Goal: Information Seeking & Learning: Learn about a topic

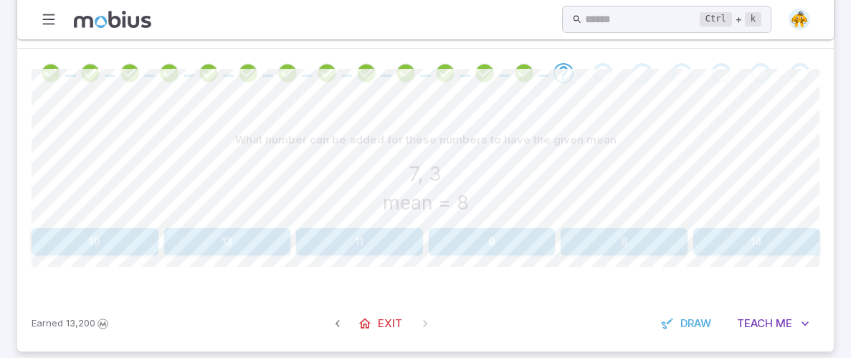
scroll to position [317, 0]
click at [715, 235] on button "14" at bounding box center [756, 242] width 127 height 27
click at [148, 236] on button "13" at bounding box center [95, 242] width 127 height 27
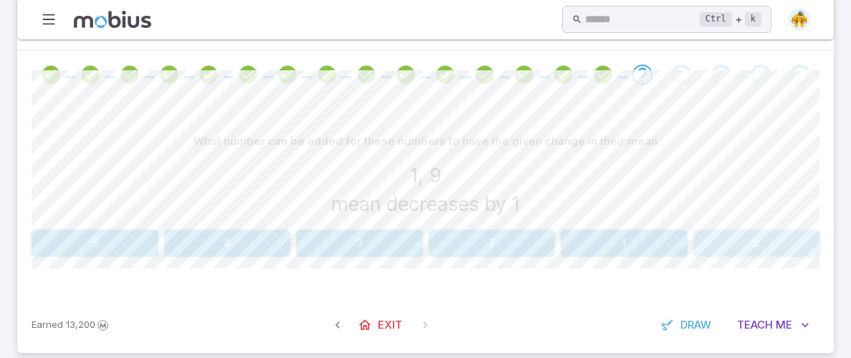
click at [755, 246] on button "2" at bounding box center [756, 242] width 127 height 27
click at [482, 229] on button "7" at bounding box center [492, 242] width 127 height 27
click at [222, 247] on button "10" at bounding box center [227, 242] width 127 height 27
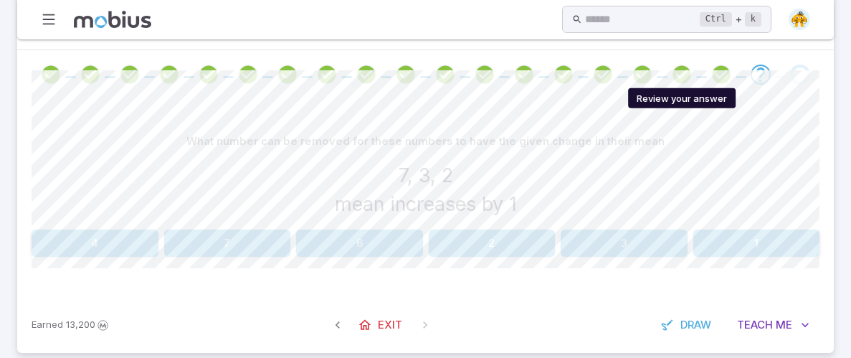
drag, startPoint x: 674, startPoint y: 76, endPoint x: 695, endPoint y: 167, distance: 93.5
click at [707, 181] on div "Unit Mastery : Probability and Statistics - Mean, Median, and Mode - Practice T…" at bounding box center [425, 145] width 816 height 415
drag, startPoint x: 667, startPoint y: 113, endPoint x: 742, endPoint y: 75, distance: 84.6
click at [667, 113] on div "What number can be removed for these numbers to have the given change in their …" at bounding box center [426, 198] width 788 height 198
click at [720, 73] on icon "Review your answer" at bounding box center [721, 75] width 22 height 22
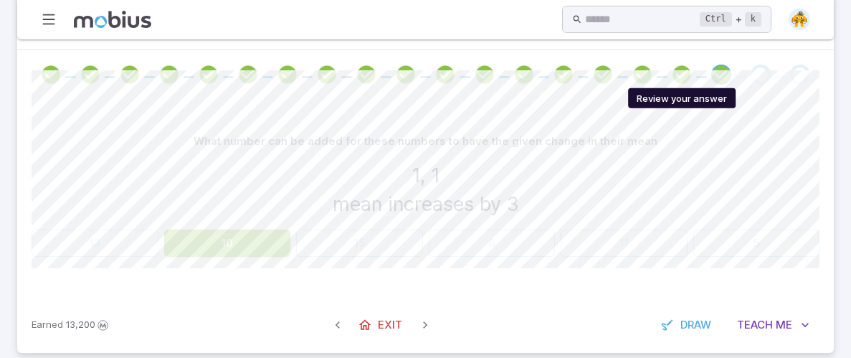
click at [682, 78] on icon "Review your answer" at bounding box center [682, 75] width 22 height 22
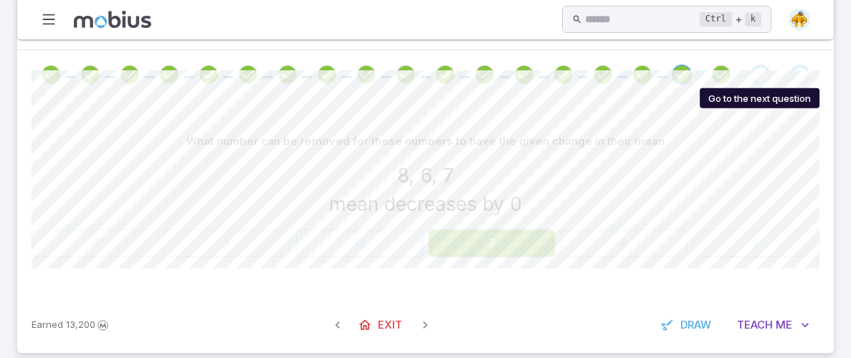
click at [766, 77] on div "Go to the next question" at bounding box center [760, 75] width 20 height 20
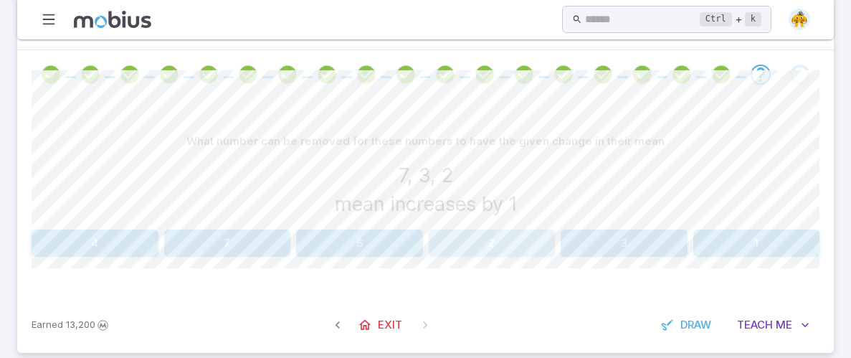
click at [535, 243] on button "2" at bounding box center [492, 242] width 127 height 27
click at [638, 244] on button "11" at bounding box center [623, 242] width 127 height 27
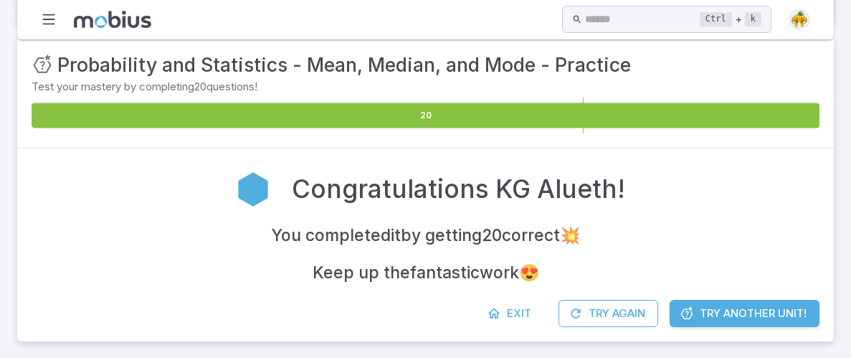
scroll to position [221, 0]
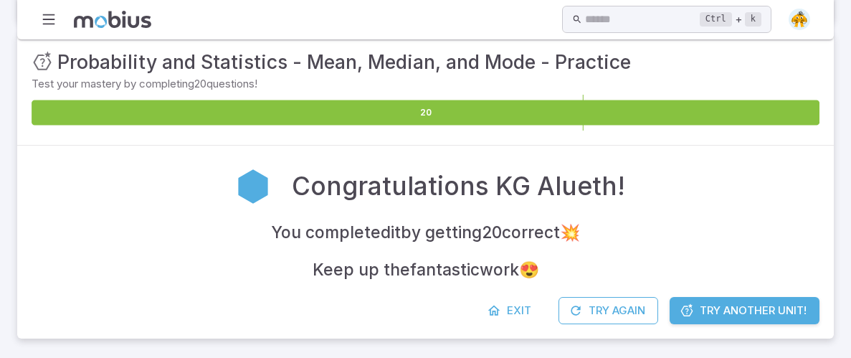
click at [170, 100] on icon at bounding box center [426, 112] width 788 height 25
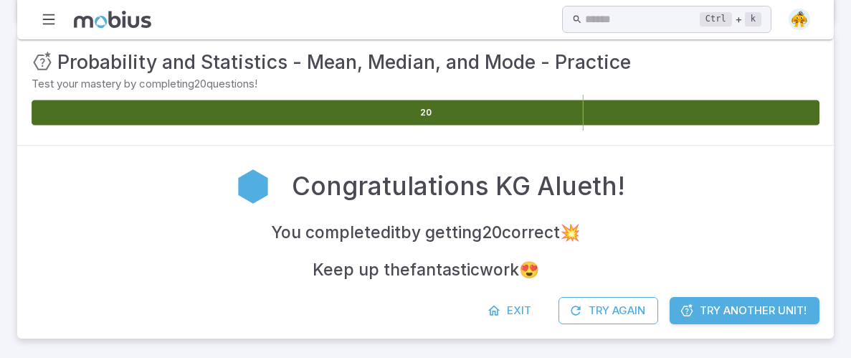
click at [725, 312] on span "Try Another Unit!" at bounding box center [753, 310] width 107 height 16
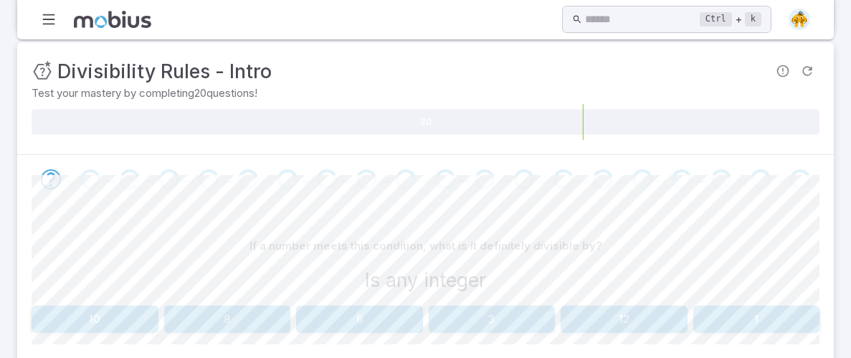
scroll to position [257, 0]
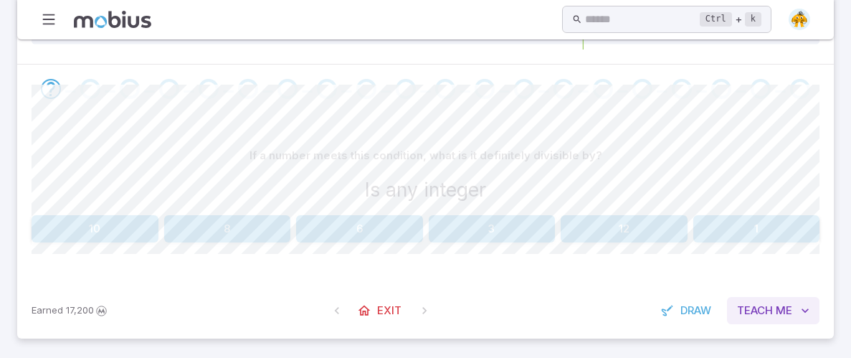
click at [760, 307] on span "Teach" at bounding box center [755, 310] width 36 height 16
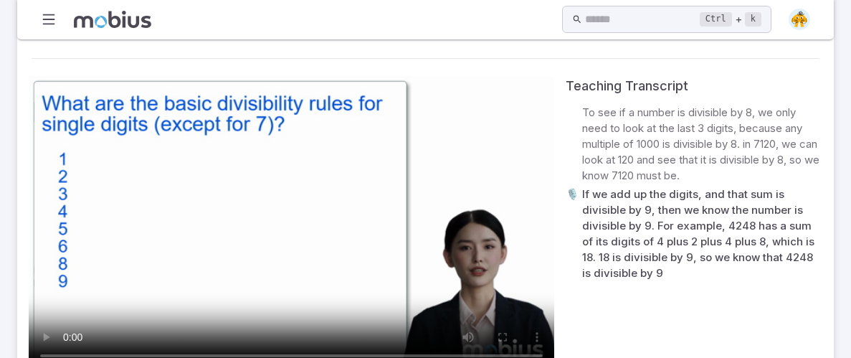
scroll to position [538, 0]
click at [375, 214] on video at bounding box center [291, 222] width 525 height 295
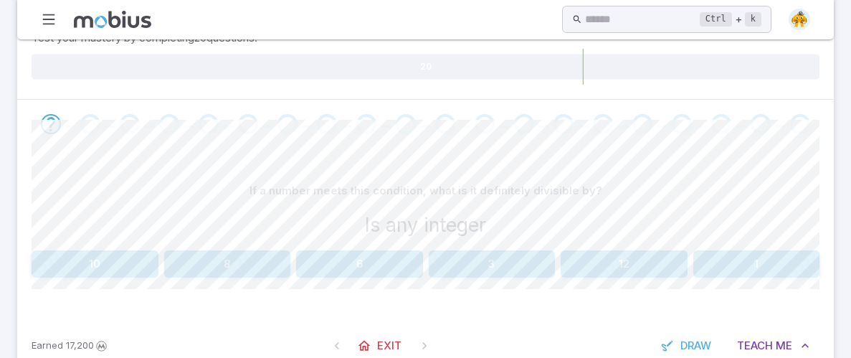
scroll to position [226, 0]
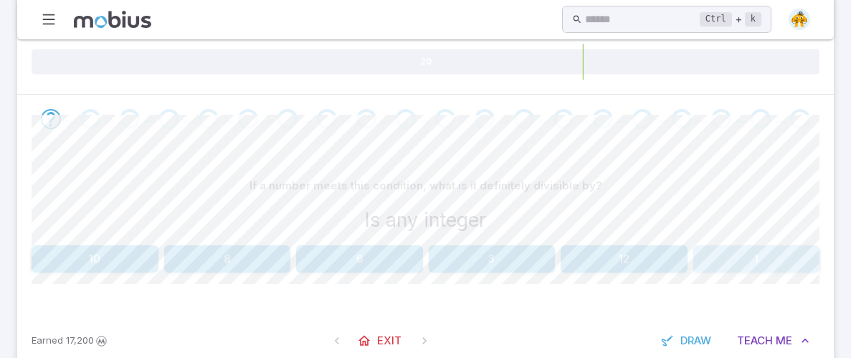
click at [763, 248] on button "1" at bounding box center [756, 258] width 127 height 27
click at [539, 252] on button "3" at bounding box center [492, 258] width 127 height 27
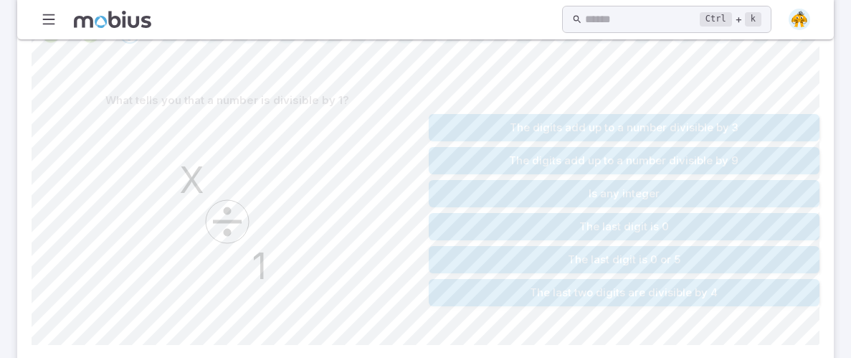
scroll to position [312, 0]
click at [512, 182] on button "Is any integer" at bounding box center [624, 192] width 391 height 27
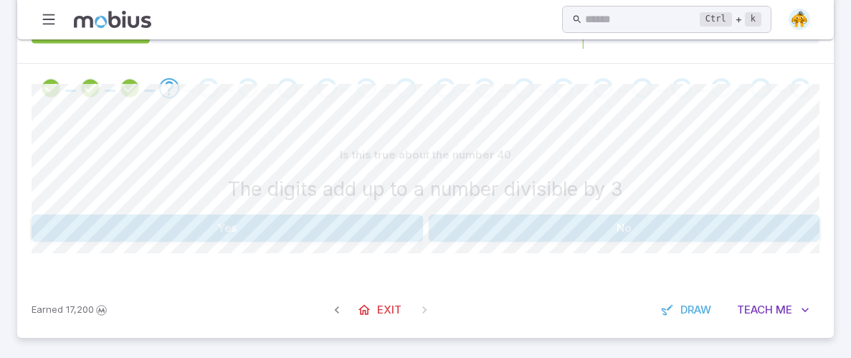
scroll to position [257, 0]
click at [535, 223] on button "No" at bounding box center [624, 228] width 391 height 27
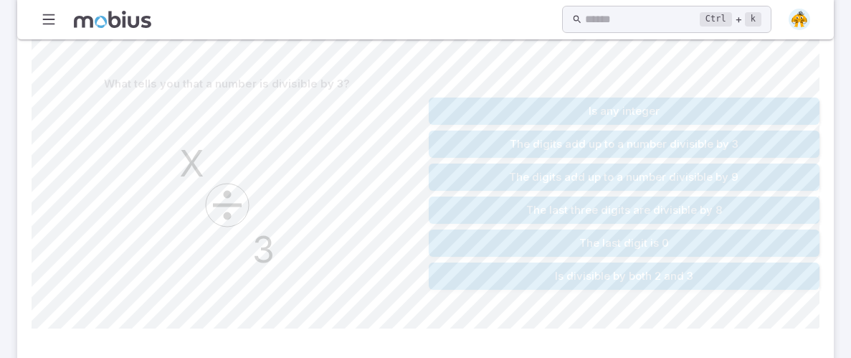
scroll to position [330, 0]
click at [567, 143] on button "The digits add up to a number divisible by 3" at bounding box center [624, 142] width 391 height 27
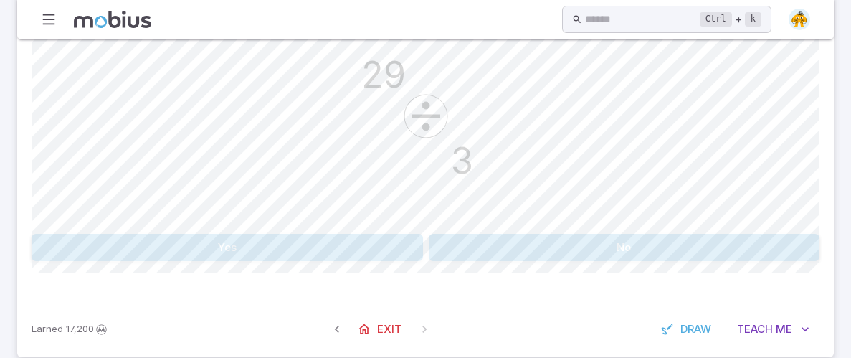
scroll to position [419, 0]
click at [552, 234] on button "No" at bounding box center [624, 245] width 391 height 27
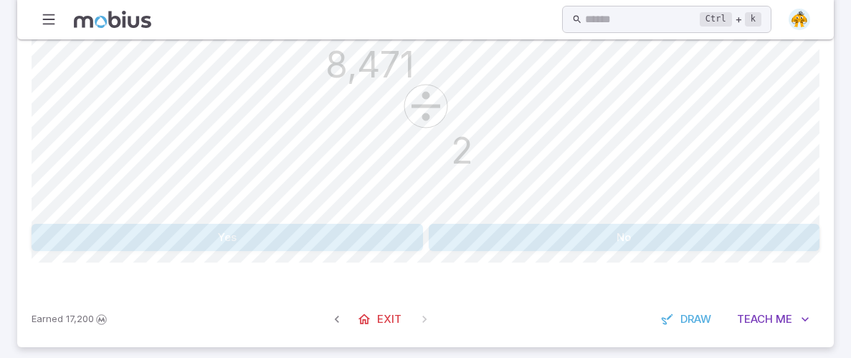
scroll to position [427, 0]
click at [587, 244] on button "No" at bounding box center [624, 237] width 391 height 27
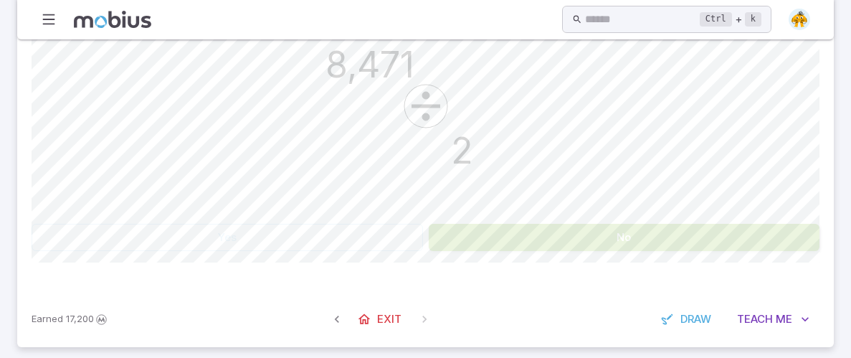
scroll to position [257, 0]
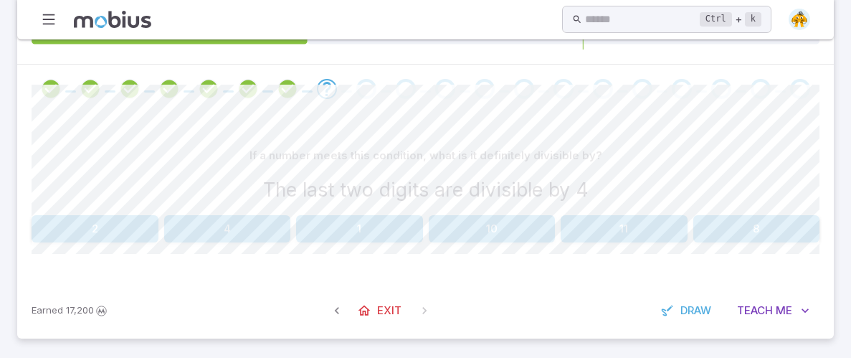
click at [285, 219] on button "4" at bounding box center [227, 228] width 127 height 27
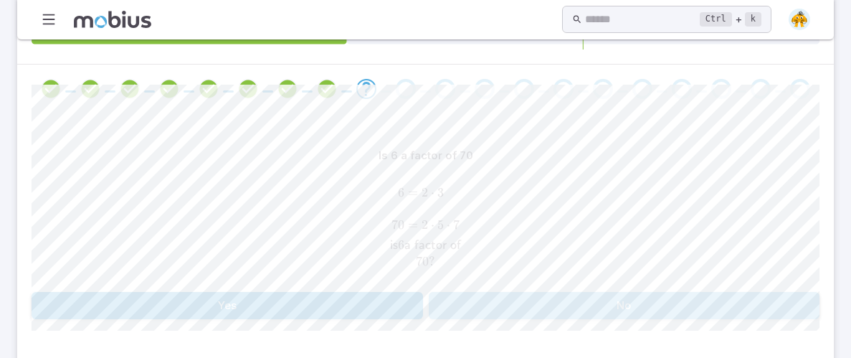
click at [469, 304] on button "No" at bounding box center [624, 305] width 391 height 27
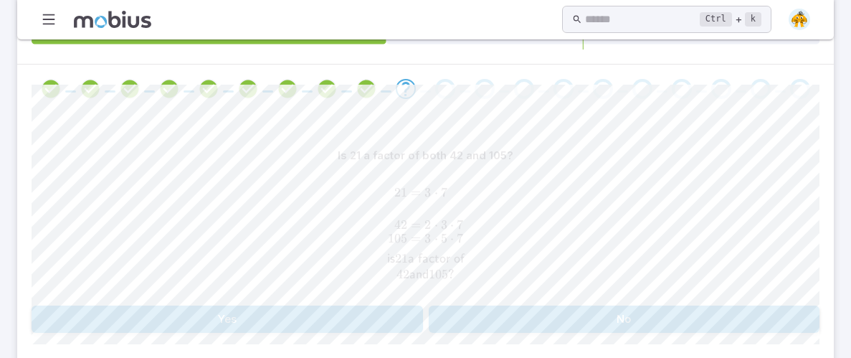
click at [371, 322] on button "Yes" at bounding box center [227, 318] width 391 height 27
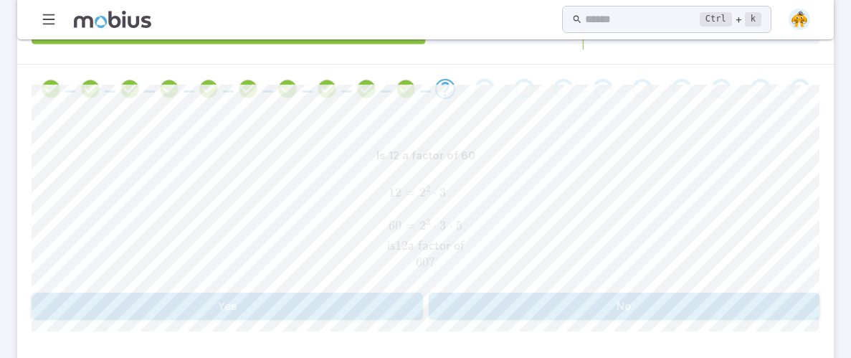
click at [351, 310] on button "Yes" at bounding box center [227, 305] width 391 height 27
click at [363, 296] on button "Yes" at bounding box center [227, 305] width 391 height 27
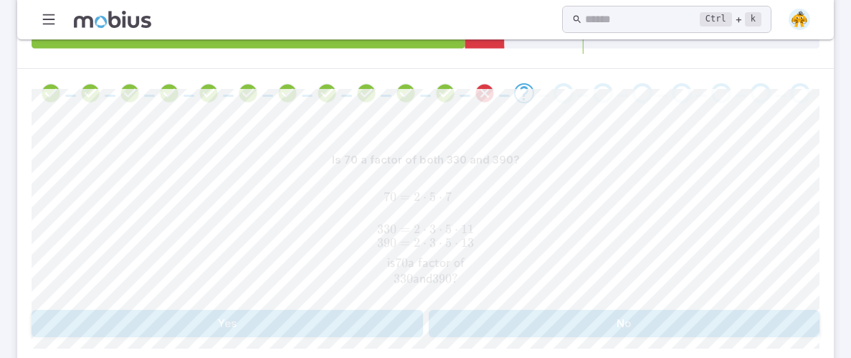
scroll to position [254, 0]
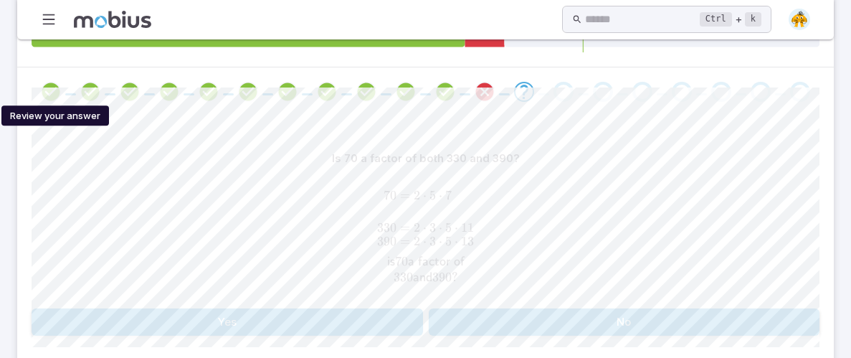
click at [53, 92] on icon "Review your answer" at bounding box center [51, 92] width 22 height 22
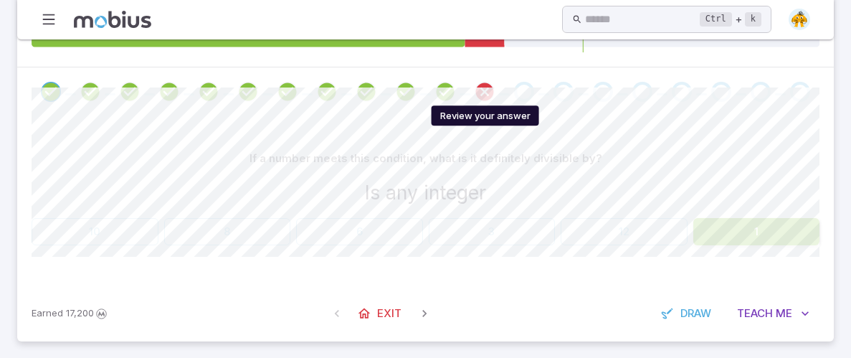
click at [485, 91] on icon "Review your answer" at bounding box center [485, 92] width 22 height 22
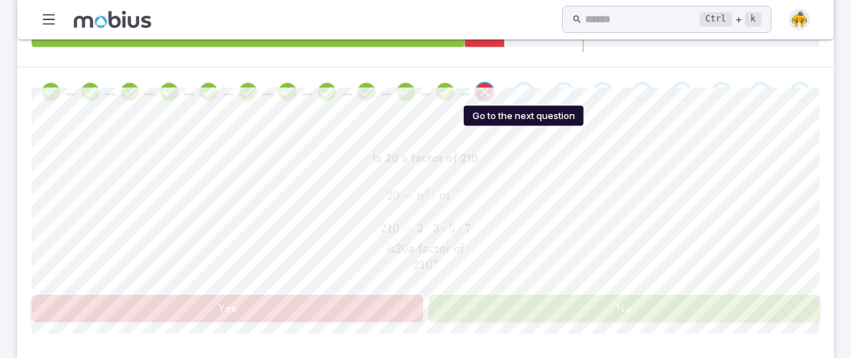
click at [523, 90] on div "Go to the next question" at bounding box center [524, 92] width 20 height 20
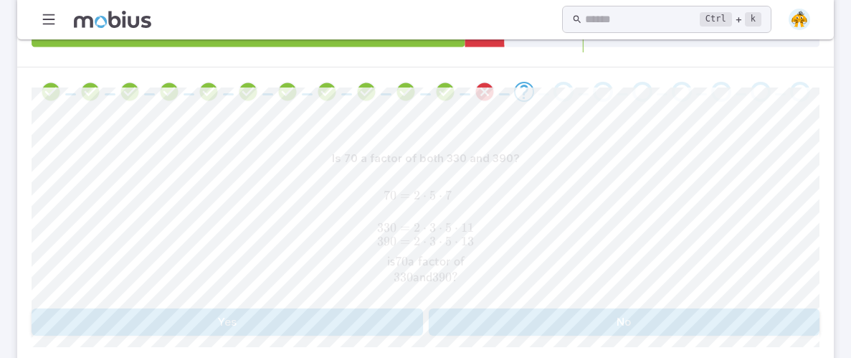
click at [394, 310] on button "Yes" at bounding box center [227, 321] width 391 height 27
drag, startPoint x: 416, startPoint y: 224, endPoint x: 455, endPoint y: 229, distance: 39.7
click at [455, 229] on span at bounding box center [435, 238] width 62 height 29
click at [460, 313] on button "No" at bounding box center [624, 321] width 391 height 27
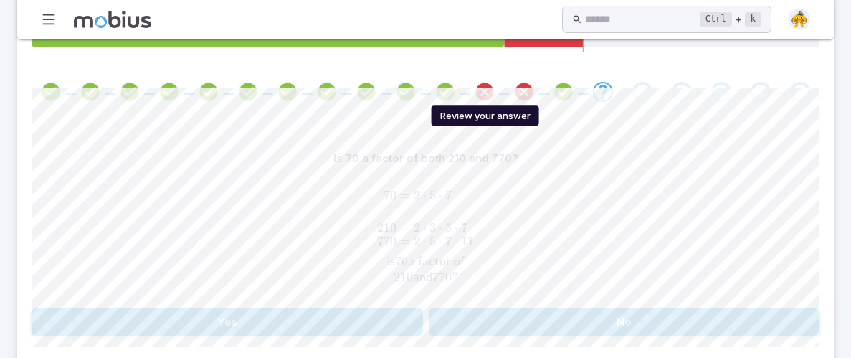
click at [487, 97] on icon "Review your answer" at bounding box center [485, 92] width 22 height 22
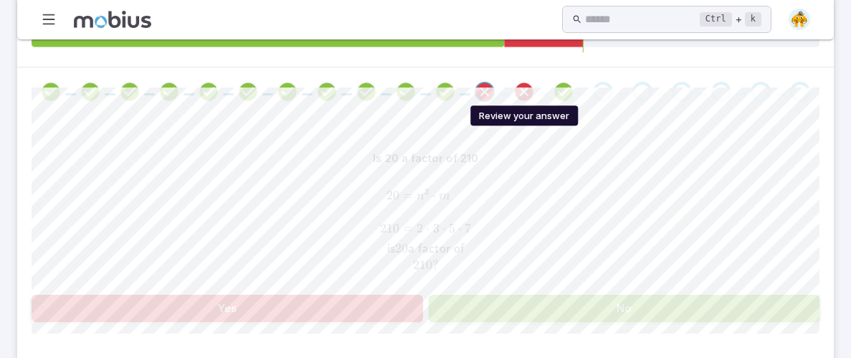
click at [513, 92] on icon "Review your answer" at bounding box center [524, 92] width 22 height 22
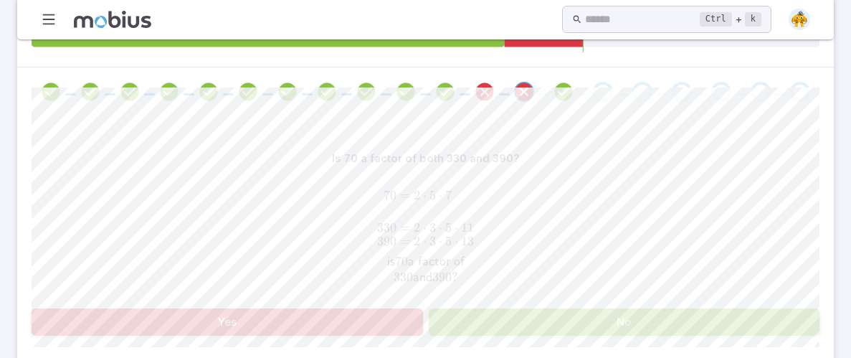
click at [589, 88] on span at bounding box center [602, 92] width 28 height 20
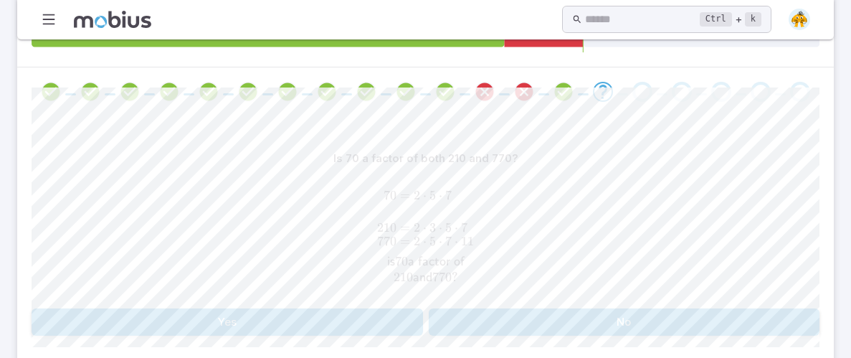
click at [593, 89] on div "Go to the next question" at bounding box center [603, 92] width 20 height 20
click at [519, 306] on div "Is 70 a factor of both 210 and 770? 70 = 2 ⋅ 5 ⋅ 7 210 = 2 ⋅ 3 ⋅ 5 ⋅ 7 770 = 2 …" at bounding box center [426, 240] width 788 height 191
click at [510, 318] on button "No" at bounding box center [624, 321] width 391 height 27
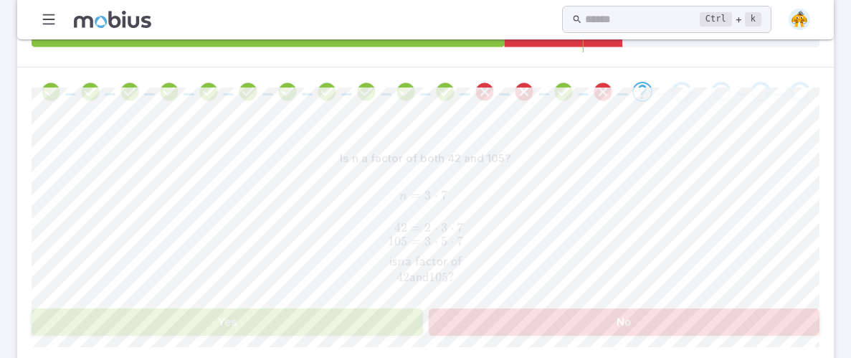
click at [510, 318] on button "No" at bounding box center [624, 321] width 391 height 27
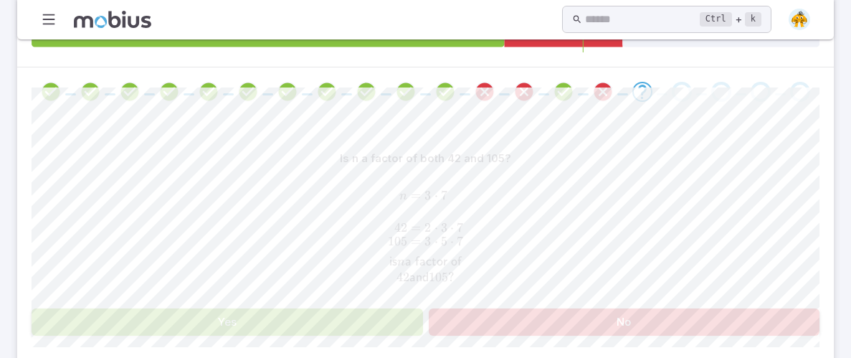
click at [510, 318] on button "No" at bounding box center [624, 321] width 391 height 27
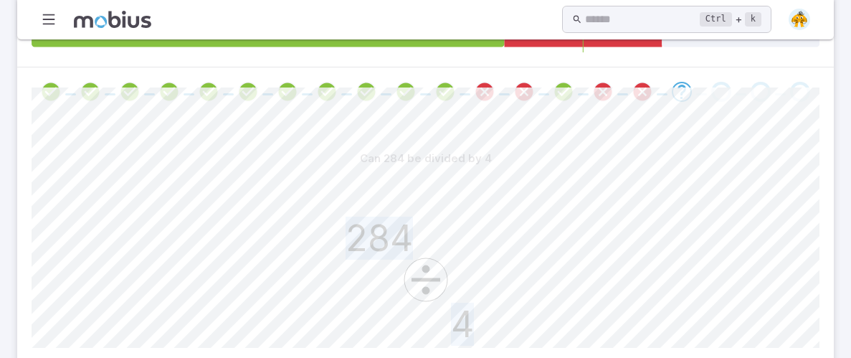
click at [510, 318] on icon "284 4" at bounding box center [425, 279] width 215 height 215
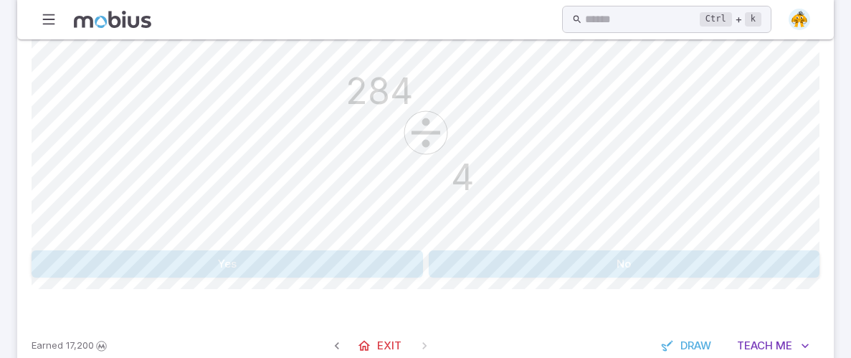
scroll to position [404, 0]
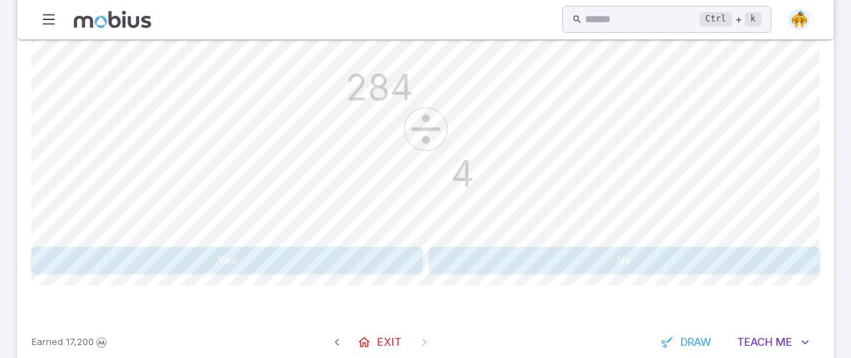
click at [343, 261] on button "Yes" at bounding box center [227, 260] width 391 height 27
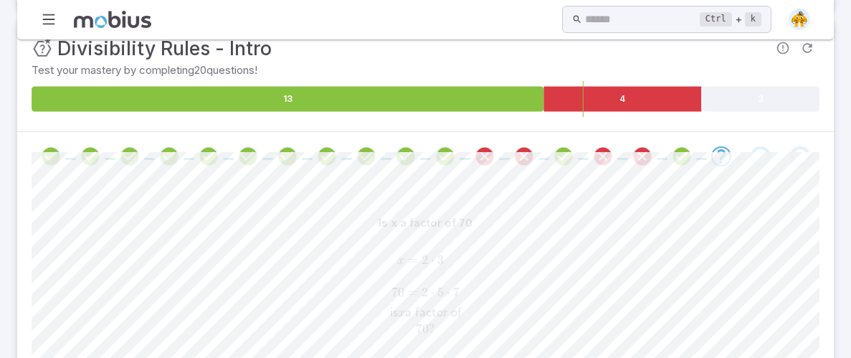
scroll to position [333, 0]
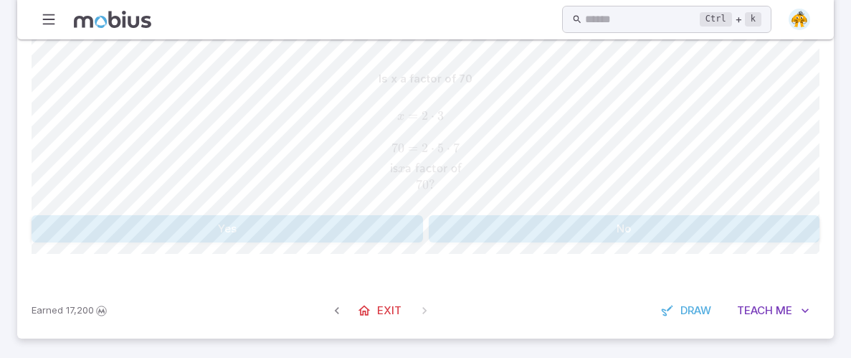
click at [552, 230] on button "No" at bounding box center [624, 228] width 391 height 27
click at [548, 228] on button "No" at bounding box center [624, 228] width 391 height 27
click at [381, 226] on button "Yes" at bounding box center [227, 228] width 391 height 27
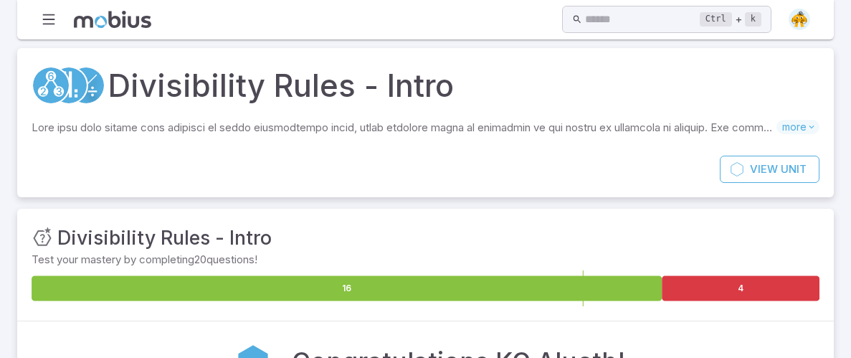
scroll to position [201, 0]
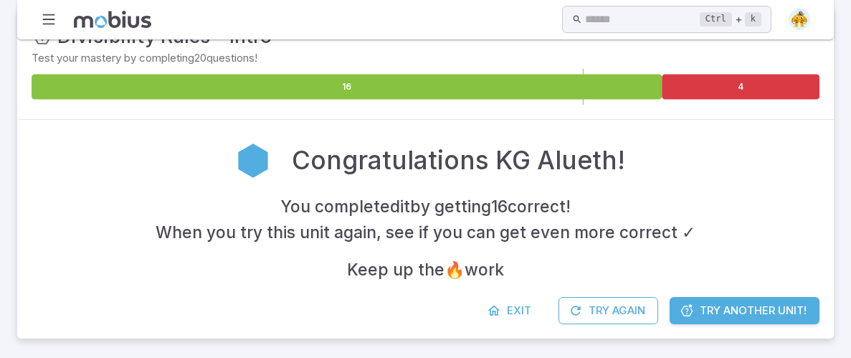
click at [782, 315] on span "Try Another Unit!" at bounding box center [753, 310] width 107 height 16
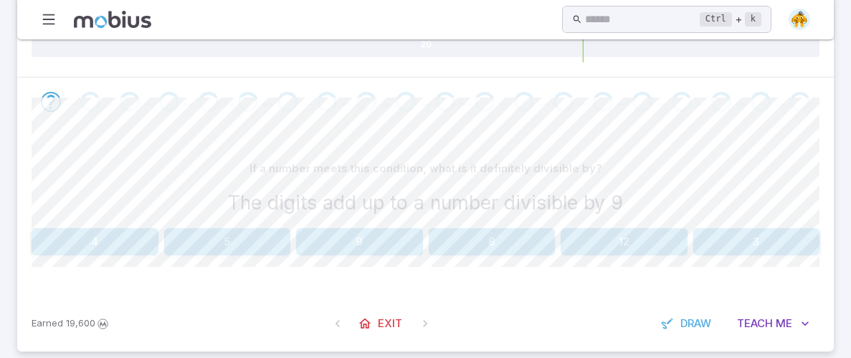
scroll to position [302, 0]
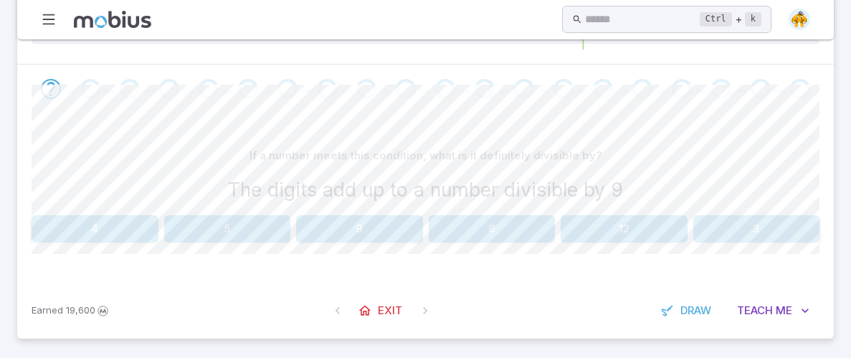
click at [378, 225] on button "9" at bounding box center [359, 228] width 127 height 27
click at [398, 302] on span "Exit" at bounding box center [390, 310] width 24 height 16
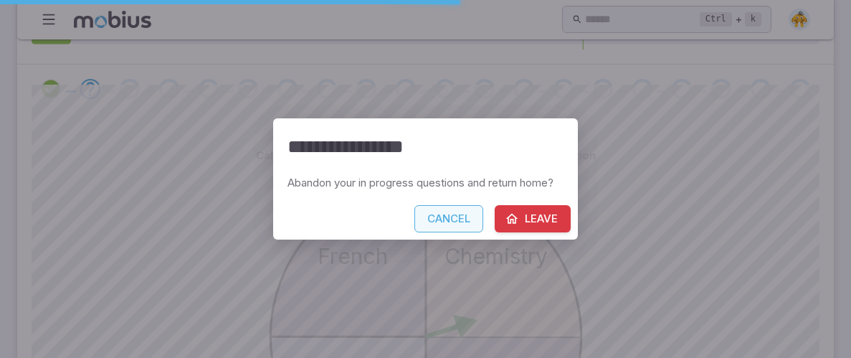
click at [463, 221] on button "Cancel" at bounding box center [448, 218] width 69 height 27
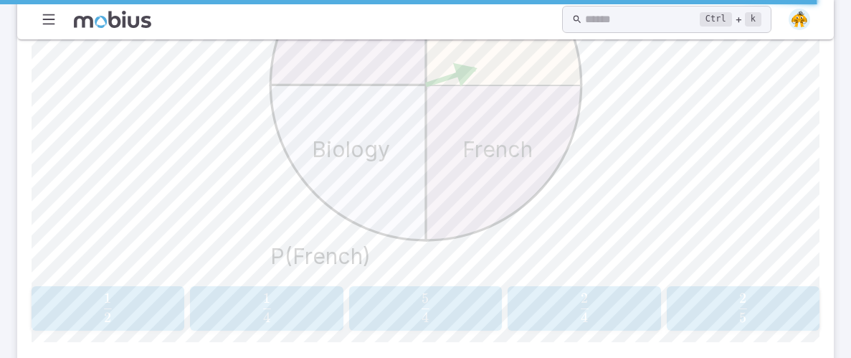
scroll to position [555, 0]
click at [629, 307] on span "4 2 ​" at bounding box center [584, 306] width 133 height 29
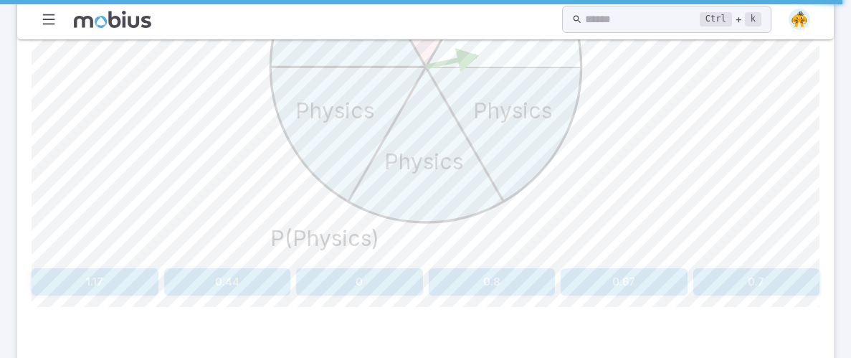
scroll to position [575, 0]
click at [528, 275] on button "0.8" at bounding box center [492, 278] width 127 height 27
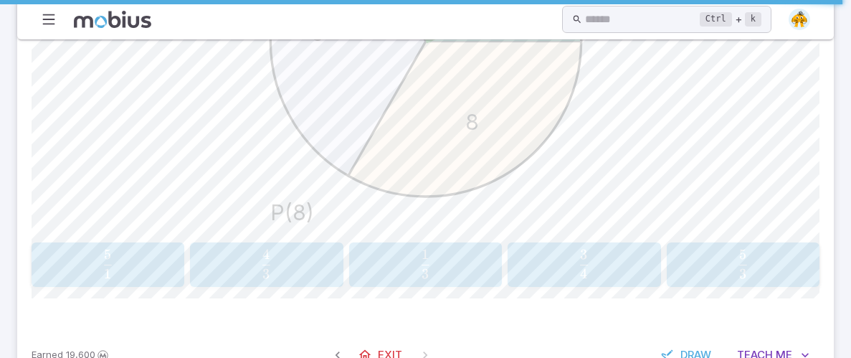
scroll to position [600, 0]
click at [412, 267] on span "3 1 ​" at bounding box center [424, 261] width 133 height 29
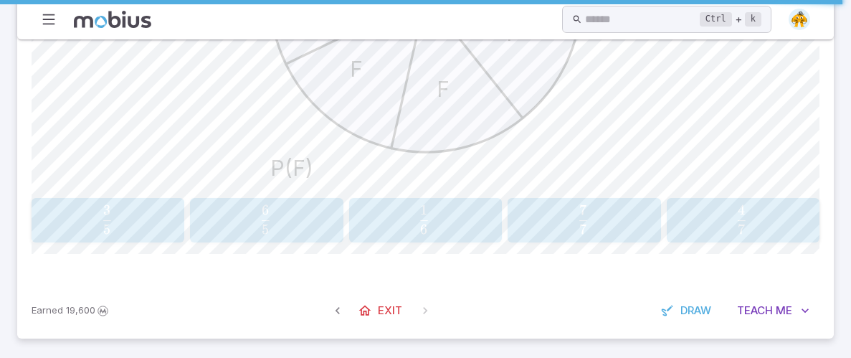
scroll to position [641, 0]
click at [770, 230] on span "7 4 ​" at bounding box center [741, 220] width 135 height 29
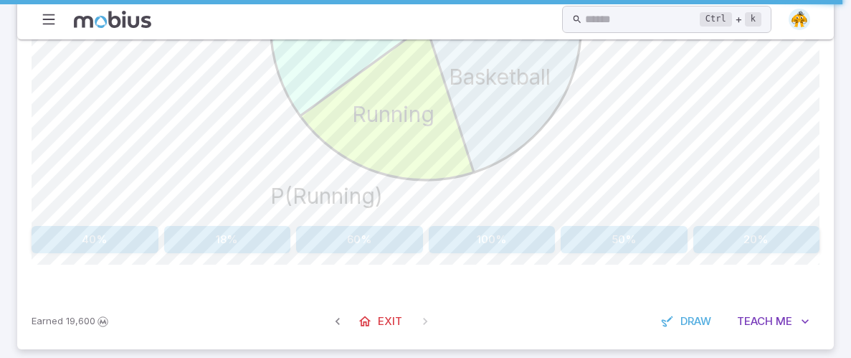
scroll to position [621, 0]
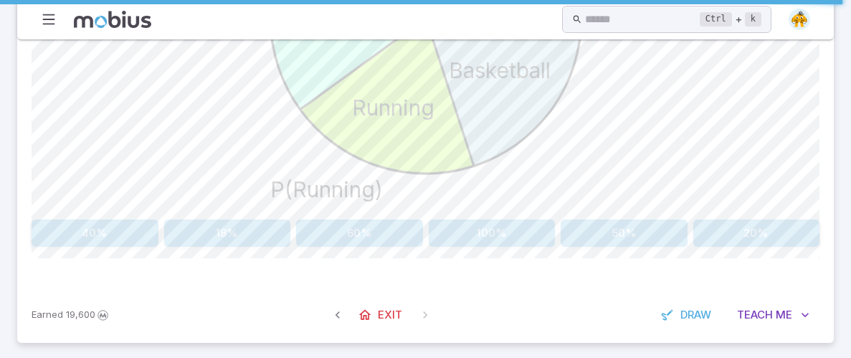
click at [715, 224] on button "20%" at bounding box center [756, 232] width 127 height 27
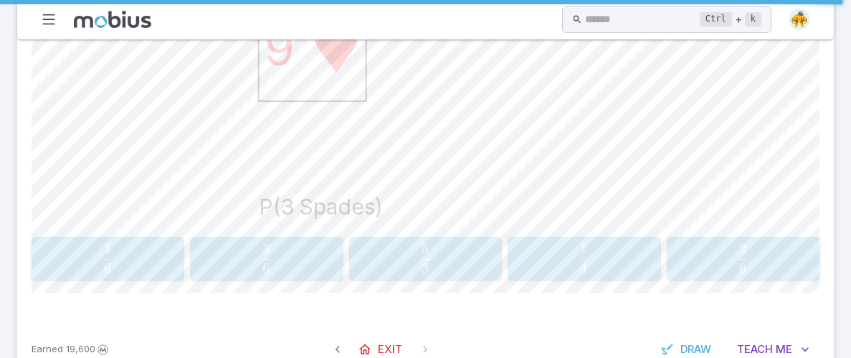
scroll to position [642, 0]
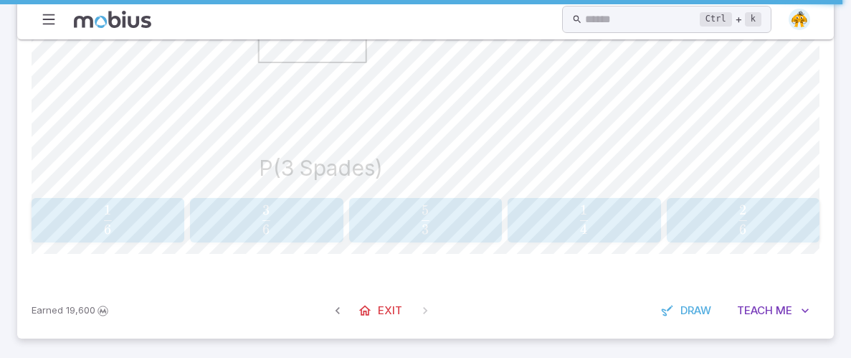
click at [555, 211] on span "4 1 ​" at bounding box center [583, 219] width 133 height 29
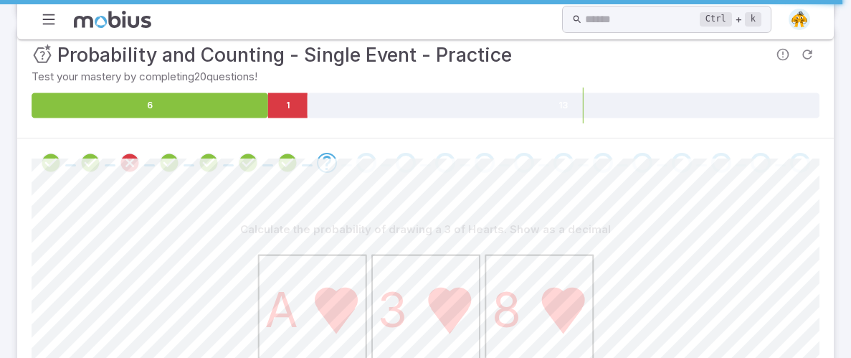
scroll to position [231, 0]
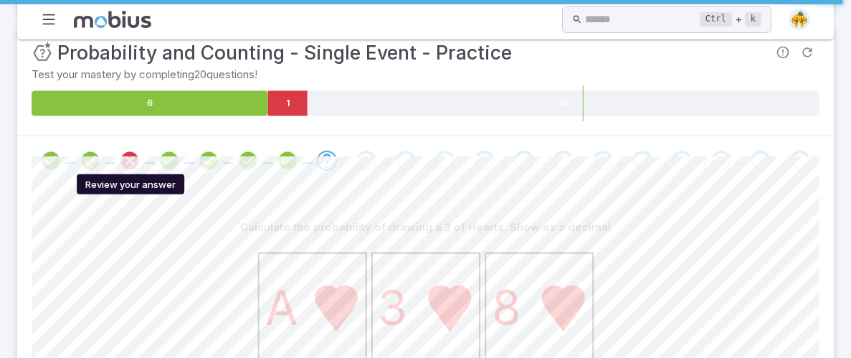
click at [130, 163] on icon "Review your answer" at bounding box center [130, 161] width 22 height 22
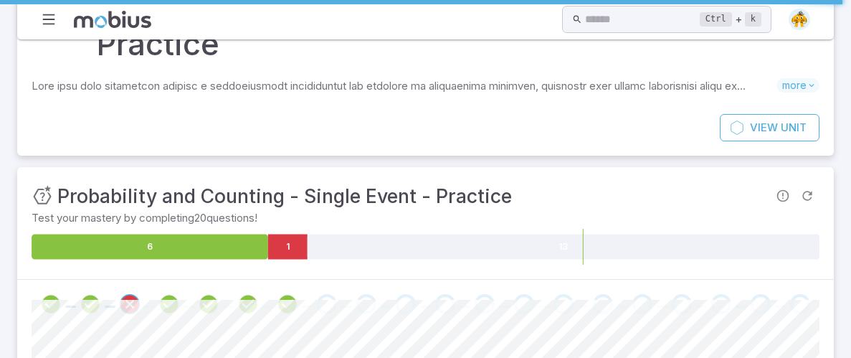
scroll to position [87, 0]
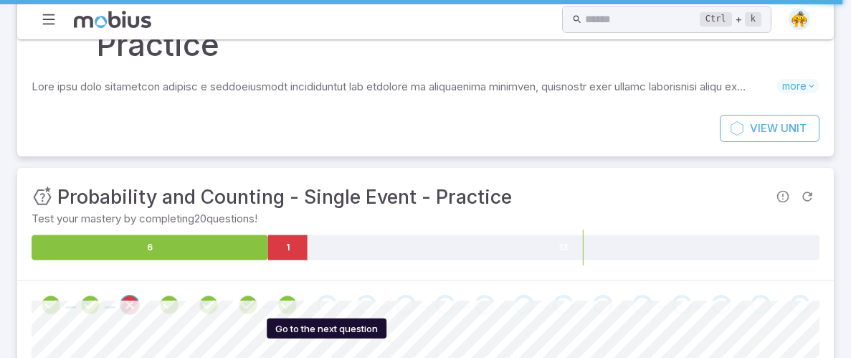
click at [324, 306] on div "Go to the next question" at bounding box center [327, 305] width 20 height 20
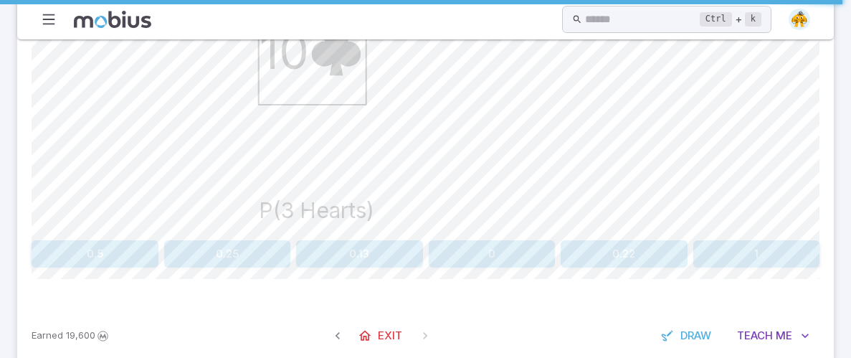
scroll to position [601, 0]
click at [261, 249] on button "0.25" at bounding box center [227, 252] width 127 height 27
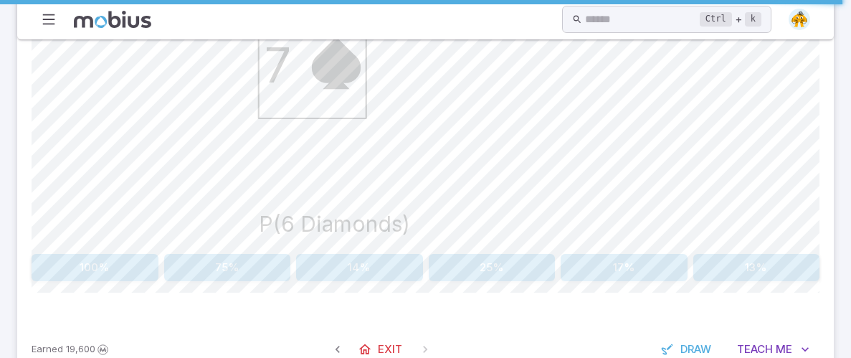
scroll to position [625, 0]
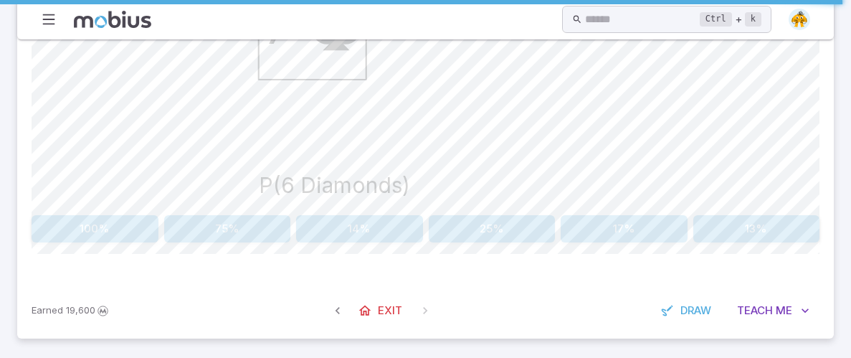
click at [505, 231] on button "25%" at bounding box center [492, 228] width 127 height 27
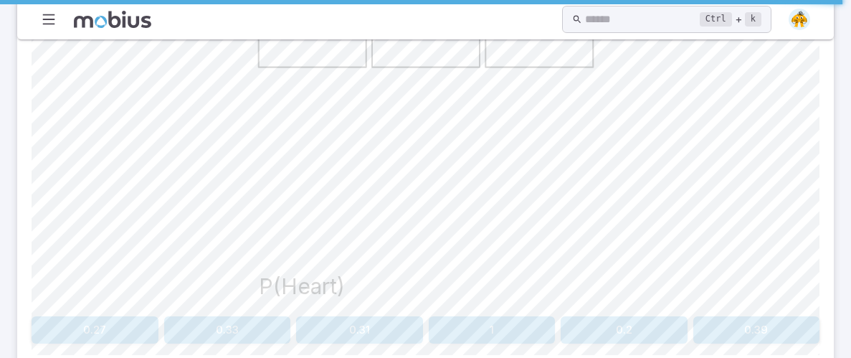
scroll to position [523, 0]
click at [252, 323] on button "0.33" at bounding box center [227, 330] width 127 height 27
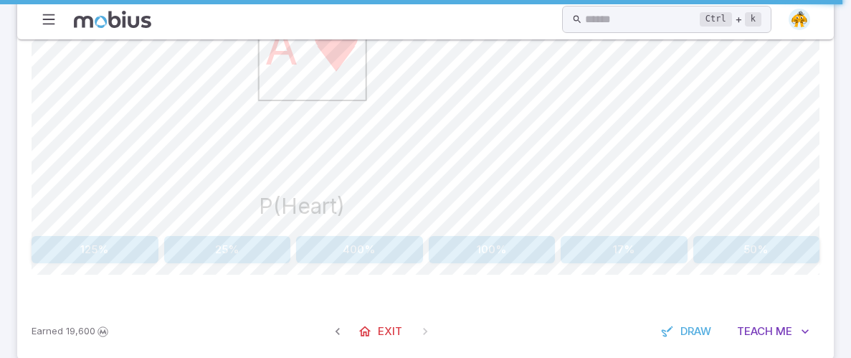
scroll to position [602, 0]
click at [239, 253] on button "25%" at bounding box center [227, 251] width 127 height 27
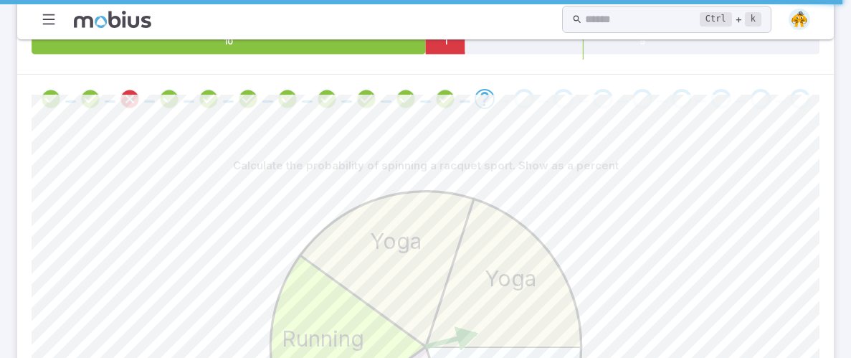
scroll to position [305, 0]
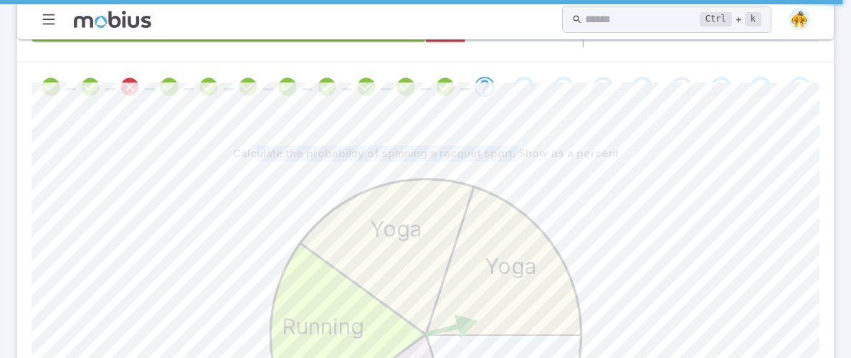
drag, startPoint x: 266, startPoint y: 156, endPoint x: 518, endPoint y: 159, distance: 252.3
click at [518, 159] on p "Calculate the probability of spinning a racquet sport. Show as a percent" at bounding box center [426, 153] width 386 height 16
click at [519, 178] on icon "Tennis Bowling Running Yoga Yoga P(racquet sport)" at bounding box center [426, 346] width 358 height 358
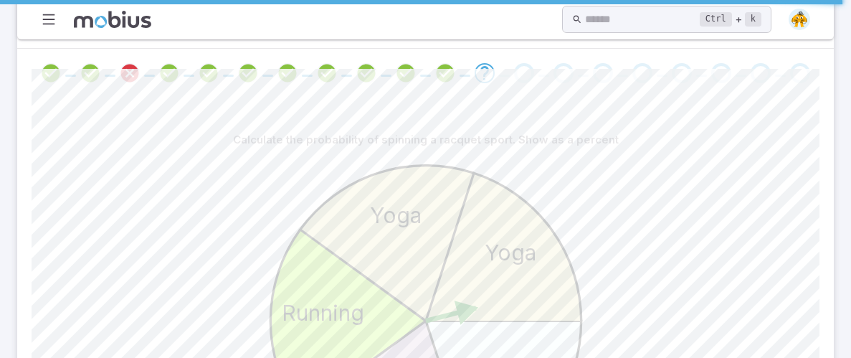
scroll to position [318, 0]
drag, startPoint x: 436, startPoint y: 138, endPoint x: 451, endPoint y: 127, distance: 18.9
click at [451, 127] on div "Calculate the probability of spinning a racquet sport. Show as a percent" at bounding box center [426, 139] width 788 height 27
drag, startPoint x: 431, startPoint y: 142, endPoint x: 514, endPoint y: 140, distance: 82.4
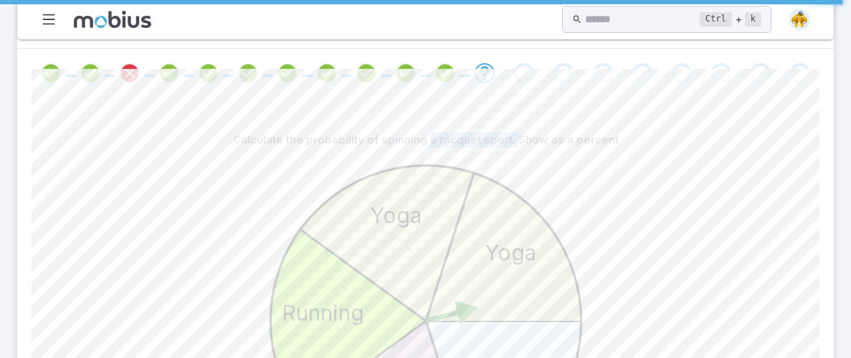
click at [514, 140] on p "Calculate the probability of spinning a racquet sport. Show as a percent" at bounding box center [426, 140] width 386 height 16
copy p "a racquet sport."
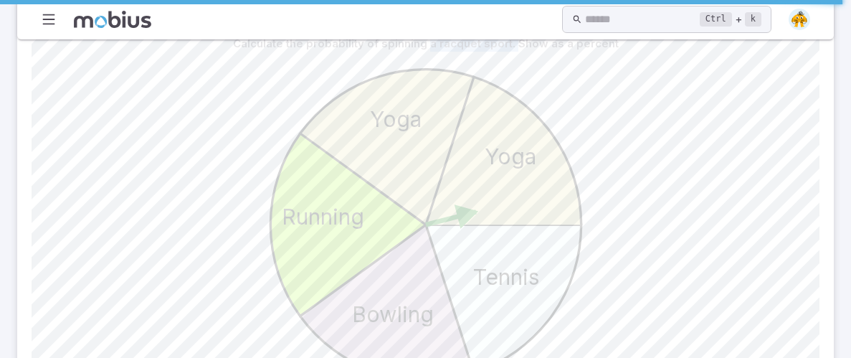
scroll to position [415, 0]
click at [324, 75] on icon "Tennis Bowling Running Yoga Yoga P(racquet sport)" at bounding box center [426, 236] width 358 height 358
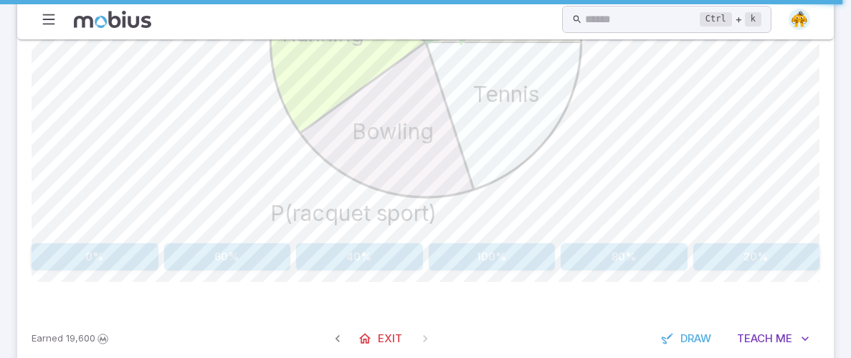
scroll to position [625, 0]
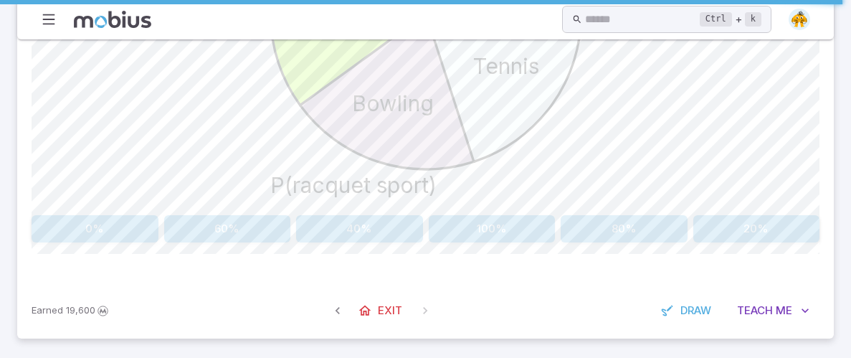
click at [810, 227] on button "20%" at bounding box center [756, 228] width 127 height 27
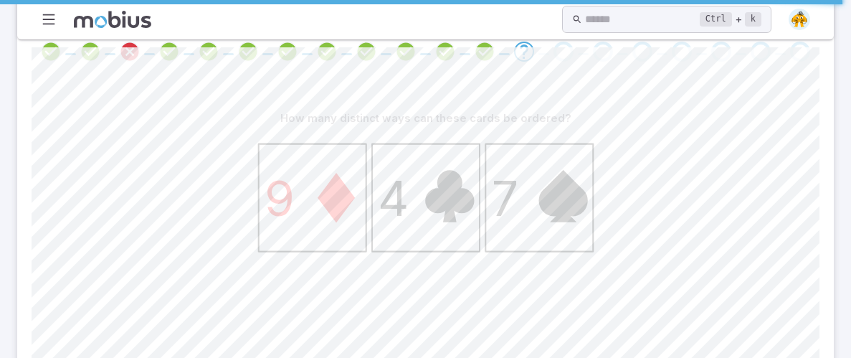
scroll to position [190, 0]
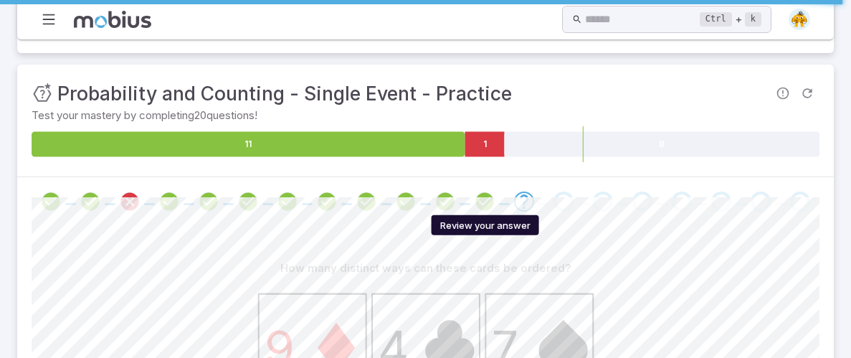
click at [476, 198] on icon "Review your answer" at bounding box center [485, 202] width 22 height 22
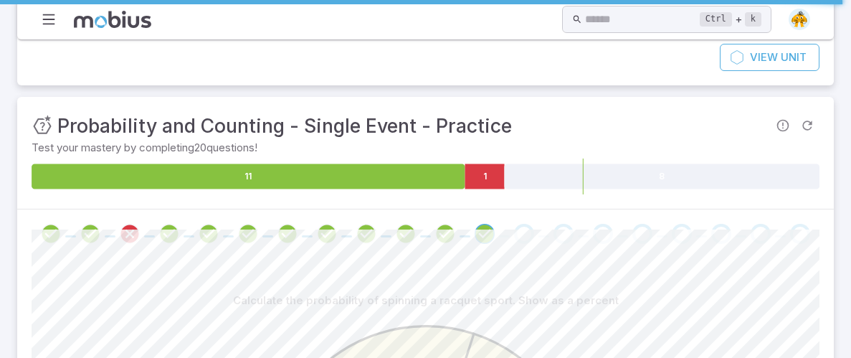
scroll to position [166, 0]
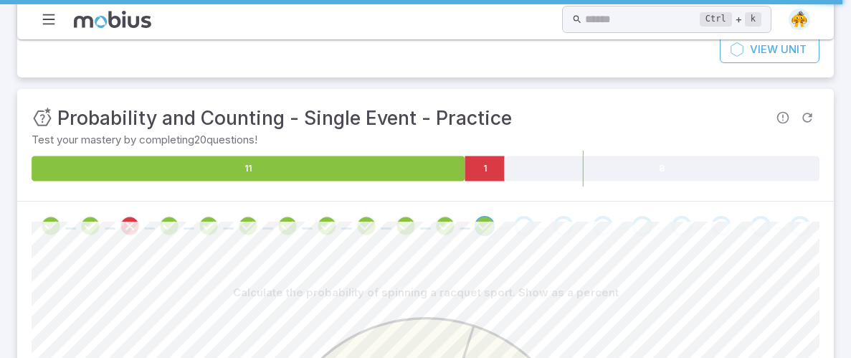
click at [520, 233] on div "Go to the next question" at bounding box center [524, 226] width 20 height 20
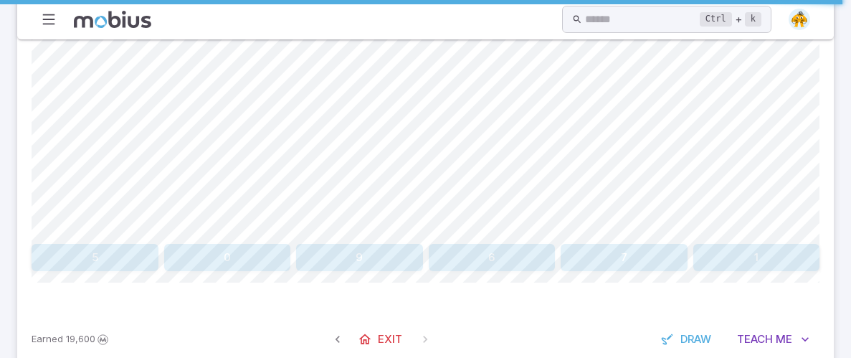
scroll to position [598, 0]
click at [469, 245] on button "6" at bounding box center [492, 255] width 127 height 27
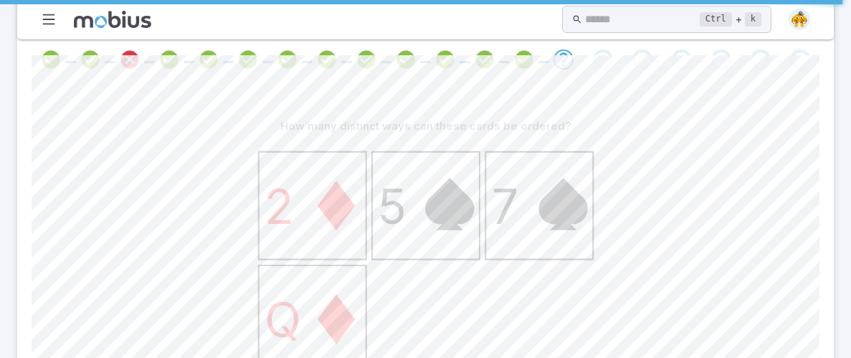
scroll to position [625, 0]
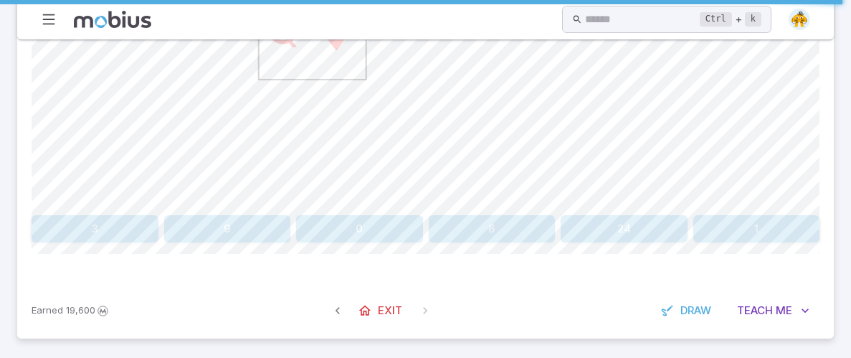
click at [586, 213] on div "How many distinct ways can these cards be ordered? 2 5 7 Q 3 9 0 6 24 1" at bounding box center [426, 30] width 788 height 423
click at [585, 226] on button "24" at bounding box center [623, 228] width 127 height 27
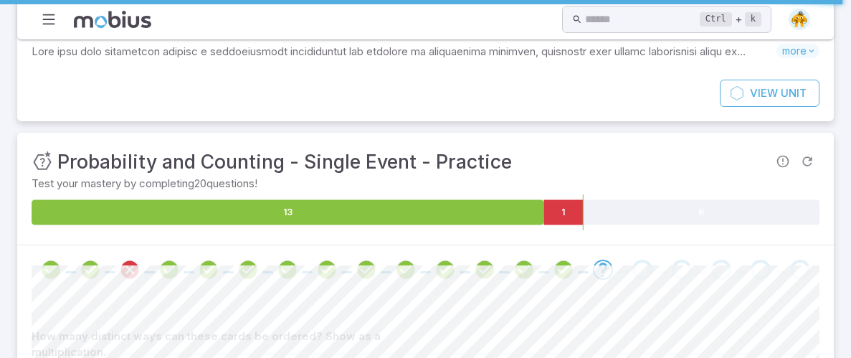
scroll to position [108, 0]
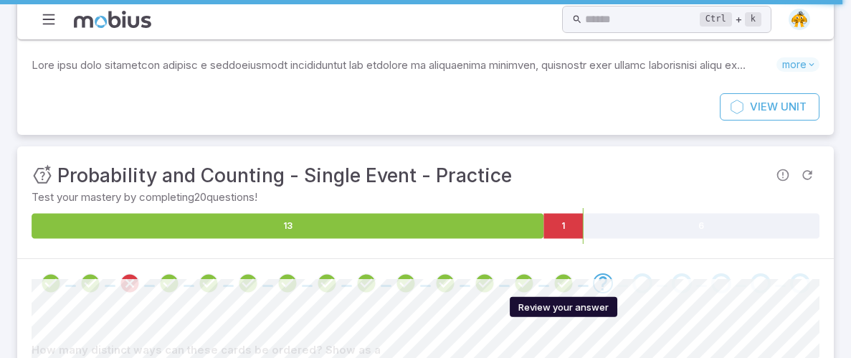
click at [568, 278] on icon "Review your answer" at bounding box center [564, 283] width 22 height 22
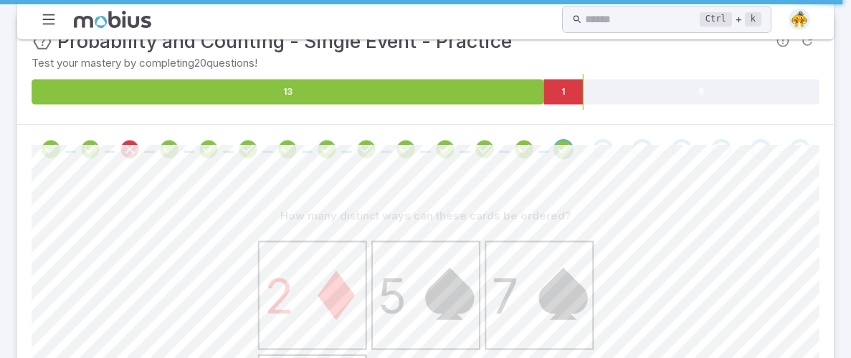
scroll to position [102, 0]
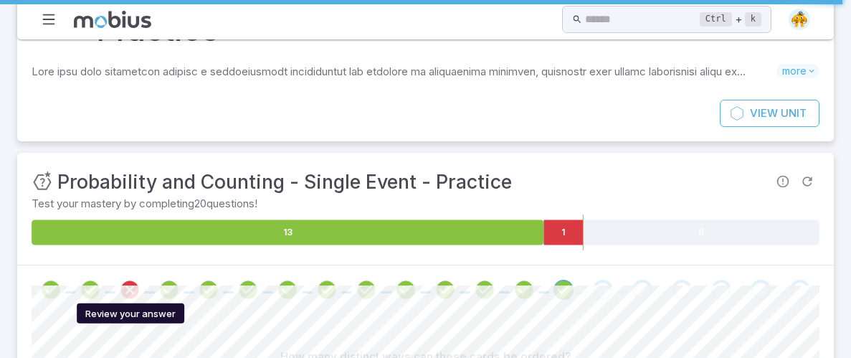
click at [125, 292] on icon "Review your answer" at bounding box center [130, 290] width 22 height 22
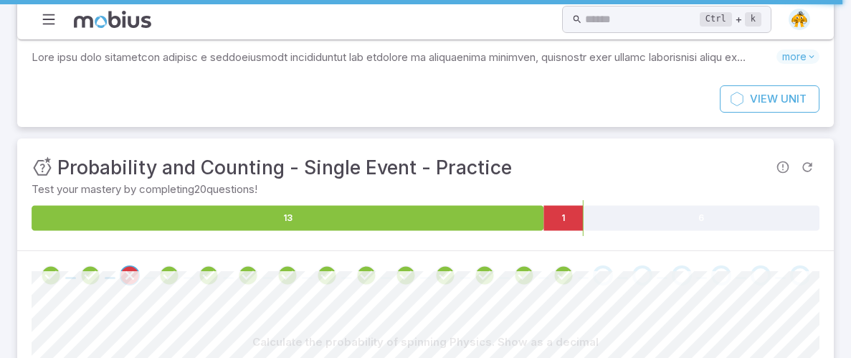
scroll to position [128, 0]
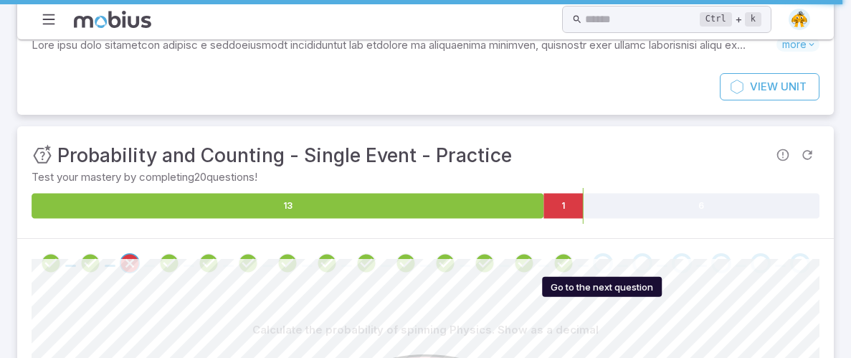
click at [601, 254] on div "Go to the next question" at bounding box center [603, 263] width 20 height 20
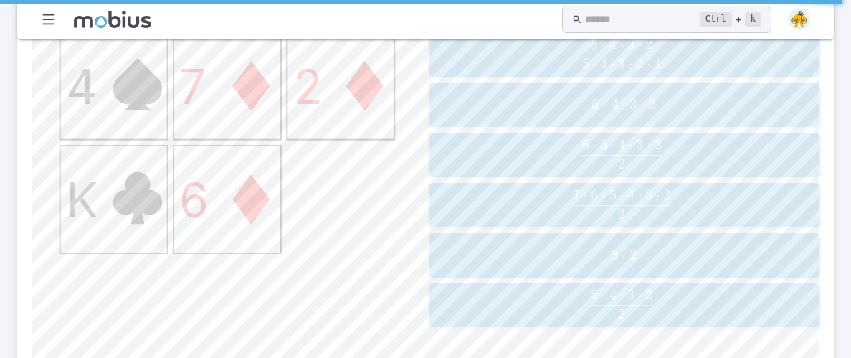
scroll to position [469, 0]
click at [521, 56] on span "5 ⋅ 4 ⋅ 3 ⋅ 2 ⋅ 1 5 ⋅ 4 ⋅ 3 ⋅ 2 ​" at bounding box center [621, 51] width 355 height 29
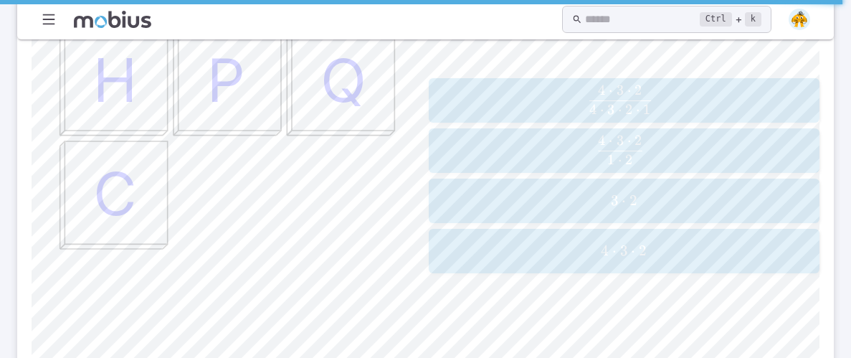
scroll to position [475, 0]
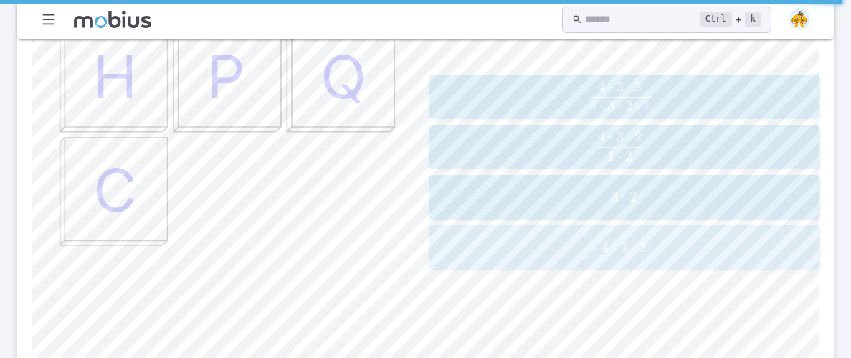
click at [536, 238] on span "4 ⋅ 3 ⋅ 2" at bounding box center [624, 247] width 382 height 18
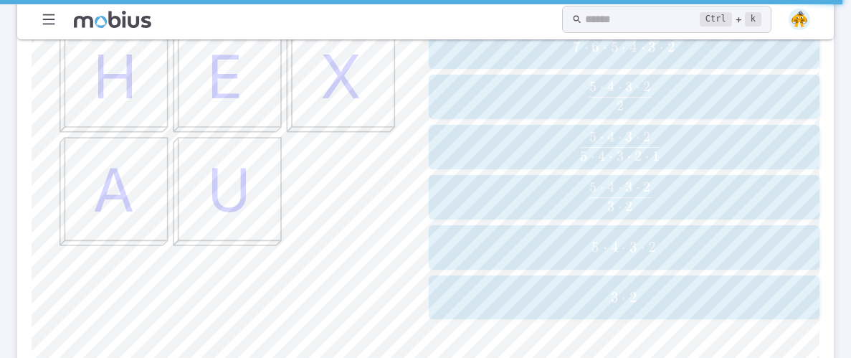
click at [542, 239] on span "5 ⋅ 4 ⋅ 3 ⋅ 2" at bounding box center [624, 247] width 382 height 18
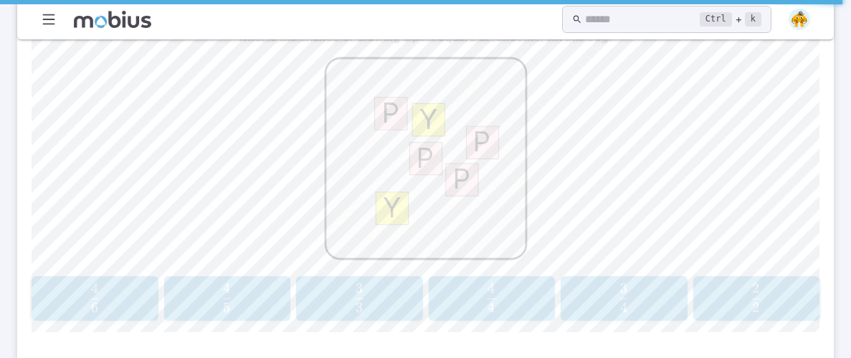
scroll to position [423, 0]
click at [102, 281] on span "6 4 ​" at bounding box center [95, 295] width 108 height 29
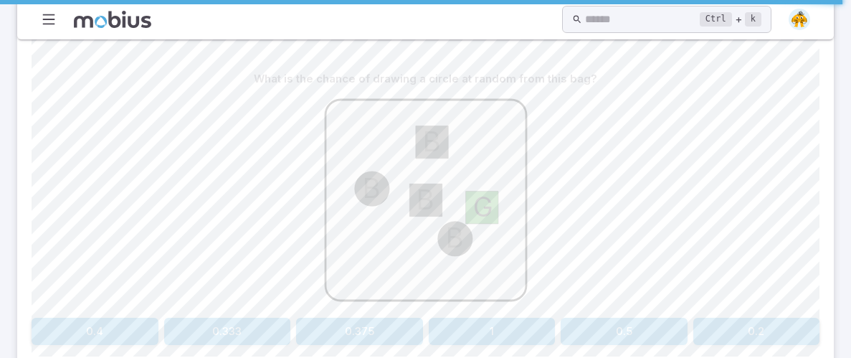
scroll to position [386, 0]
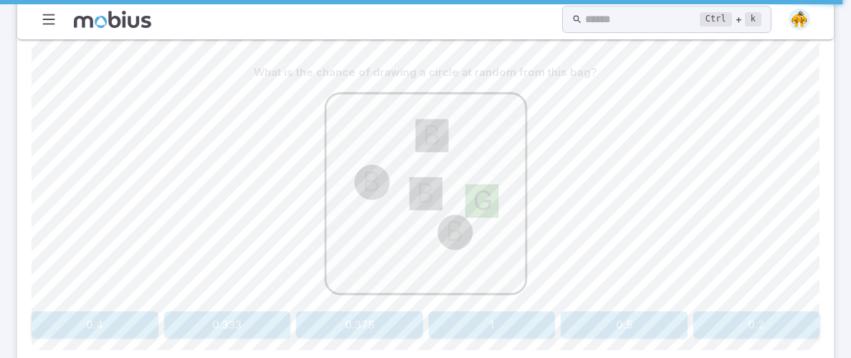
click at [108, 328] on button "0.4" at bounding box center [95, 324] width 127 height 27
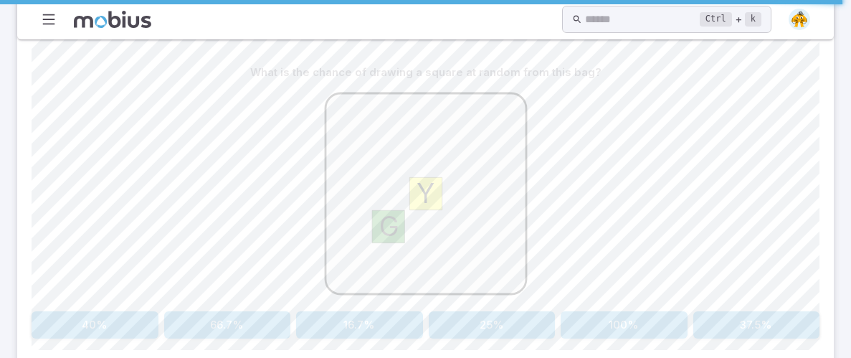
click at [650, 325] on button "100%" at bounding box center [623, 324] width 127 height 27
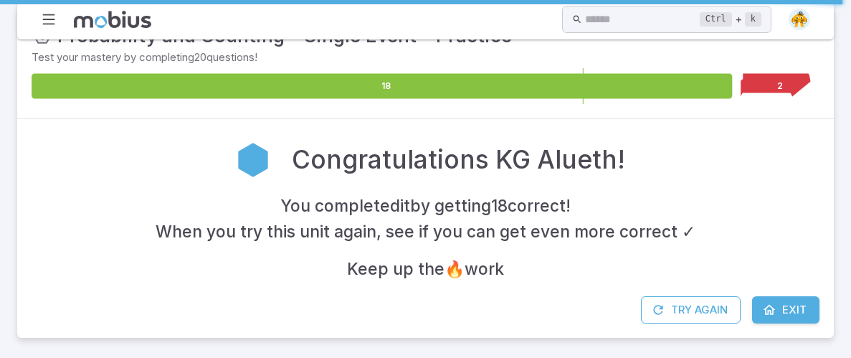
scroll to position [247, 0]
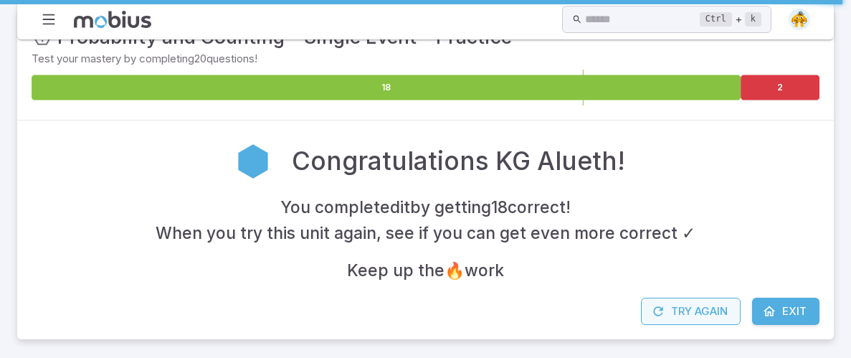
click at [701, 303] on button "Try Again" at bounding box center [691, 310] width 100 height 27
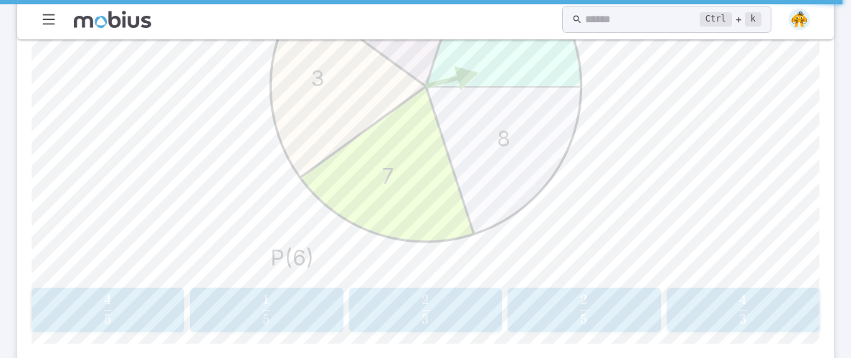
scroll to position [623, 0]
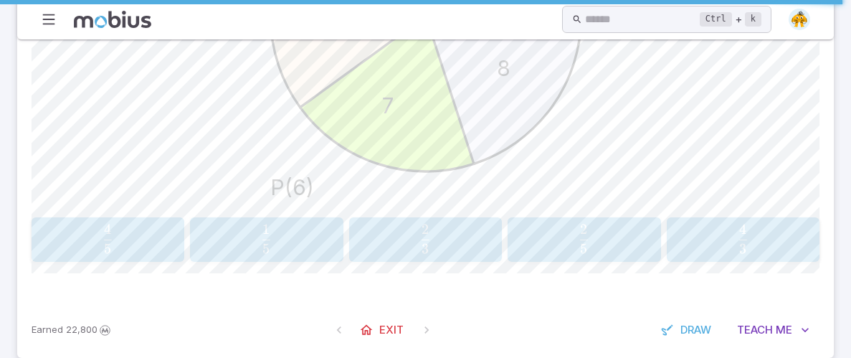
click at [307, 233] on span "5 1 ​" at bounding box center [265, 238] width 133 height 29
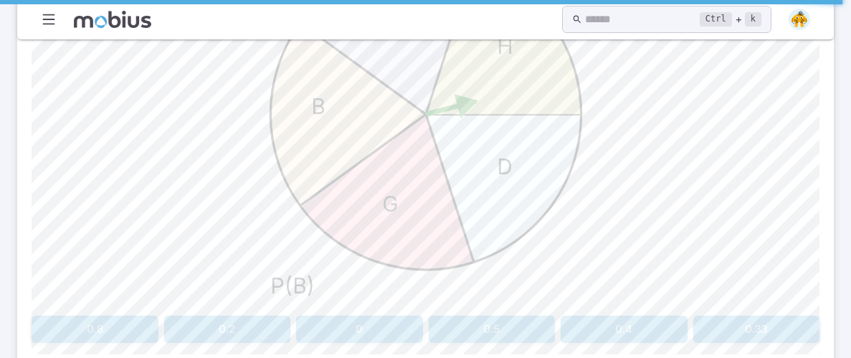
scroll to position [620, 0]
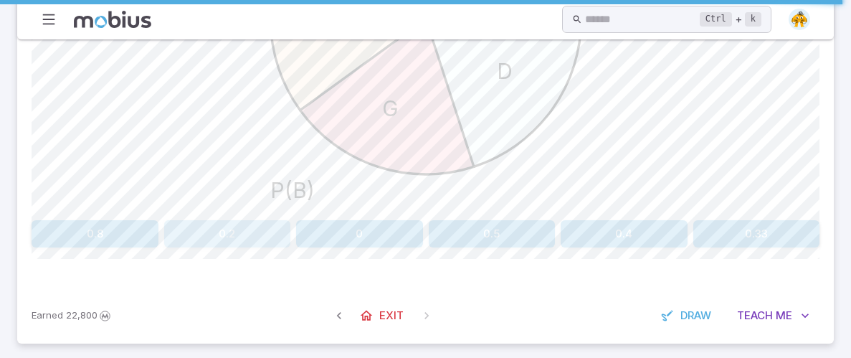
click at [249, 236] on button "0.2" at bounding box center [227, 233] width 127 height 27
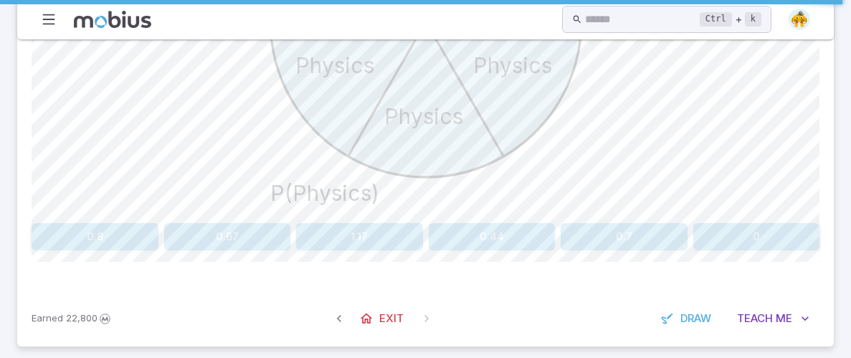
scroll to position [625, 0]
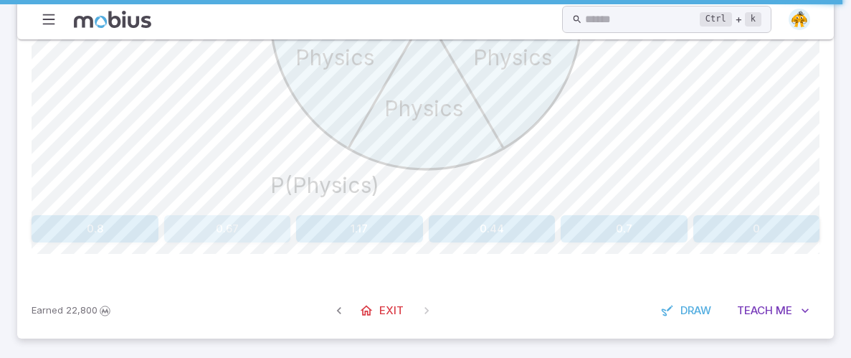
click at [231, 226] on button "0.67" at bounding box center [227, 228] width 127 height 27
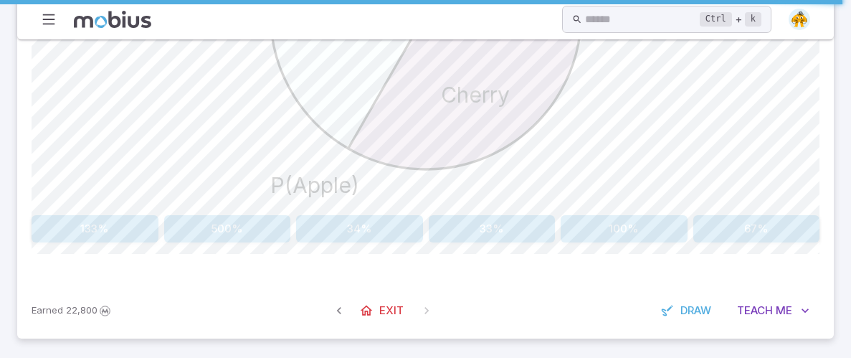
click at [464, 216] on button "33%" at bounding box center [492, 228] width 127 height 27
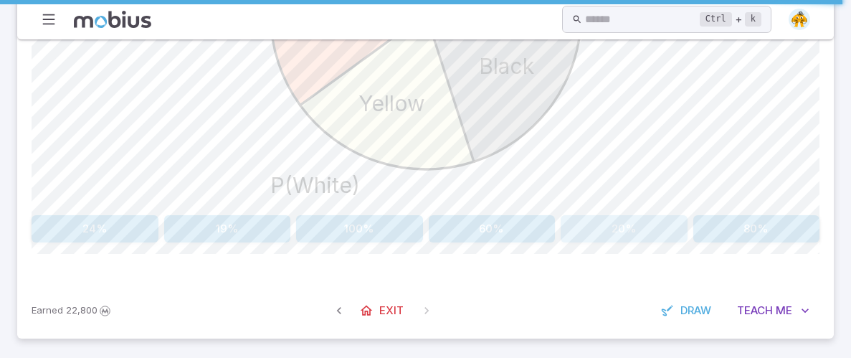
click at [629, 229] on button "20%" at bounding box center [623, 228] width 127 height 27
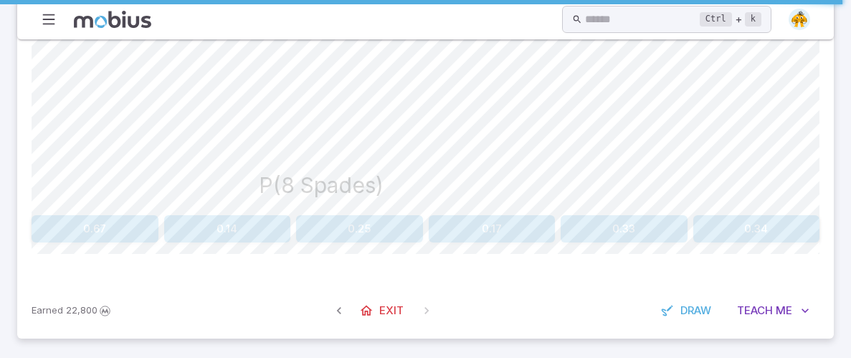
click at [641, 229] on button "0.33" at bounding box center [623, 228] width 127 height 27
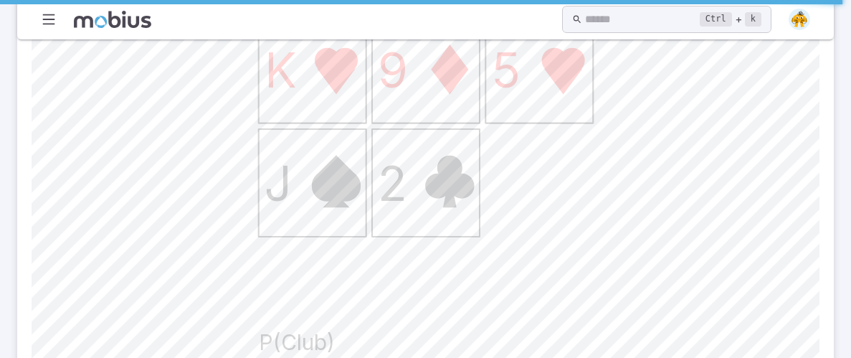
scroll to position [642, 0]
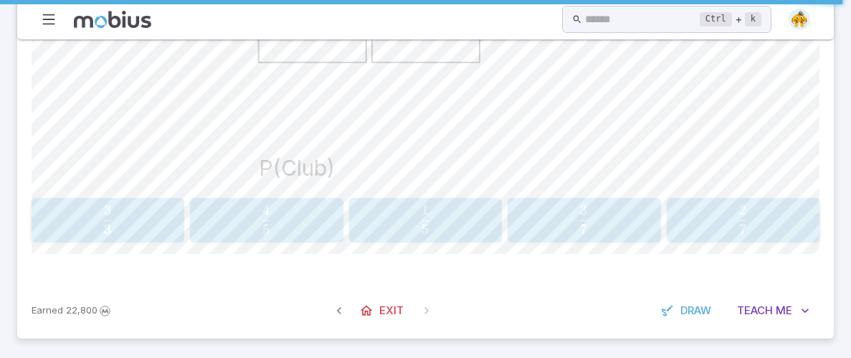
click at [446, 224] on span "5 1 ​" at bounding box center [424, 219] width 133 height 29
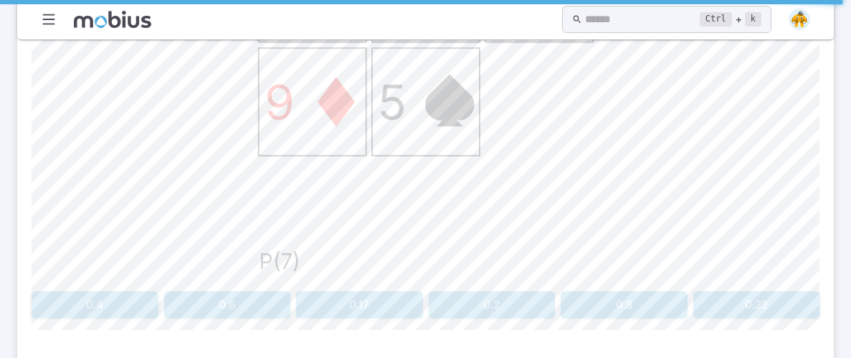
scroll to position [625, 0]
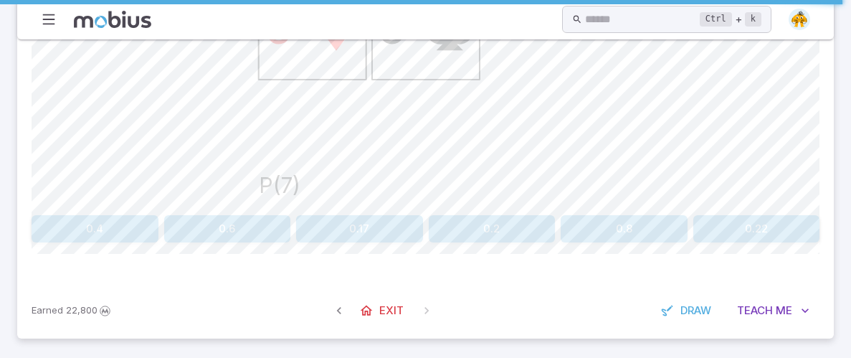
click at [494, 212] on div "Calculate the probability of drawing any 7. Show as a decimal 7 10 3 9 5 P(7) 0…" at bounding box center [426, 30] width 788 height 423
click at [492, 226] on button "0.2" at bounding box center [492, 228] width 127 height 27
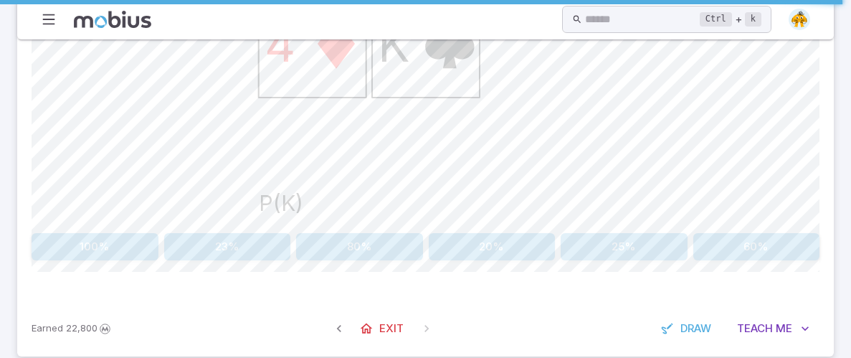
scroll to position [611, 0]
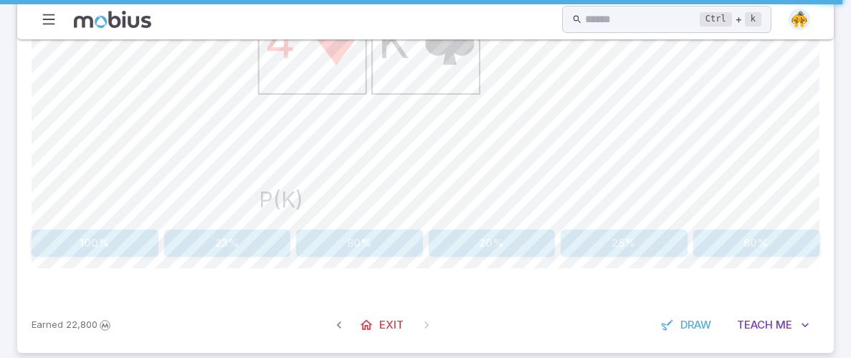
click at [498, 234] on button "20%" at bounding box center [492, 242] width 127 height 27
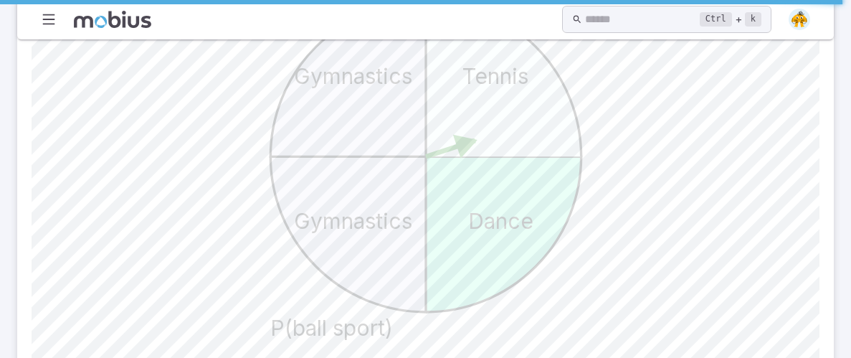
scroll to position [642, 0]
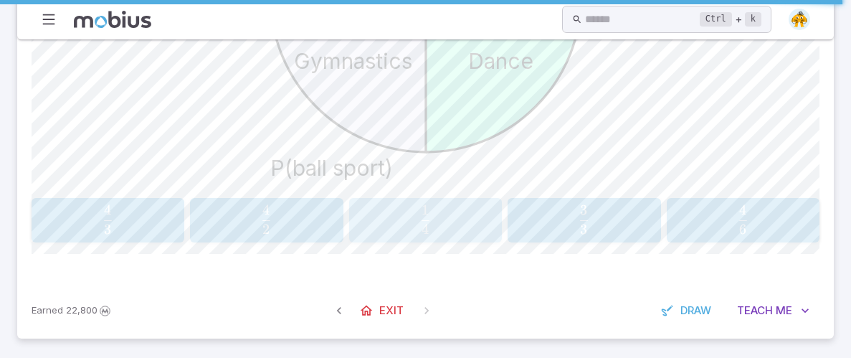
click at [423, 227] on span "button" at bounding box center [425, 229] width 8 height 10
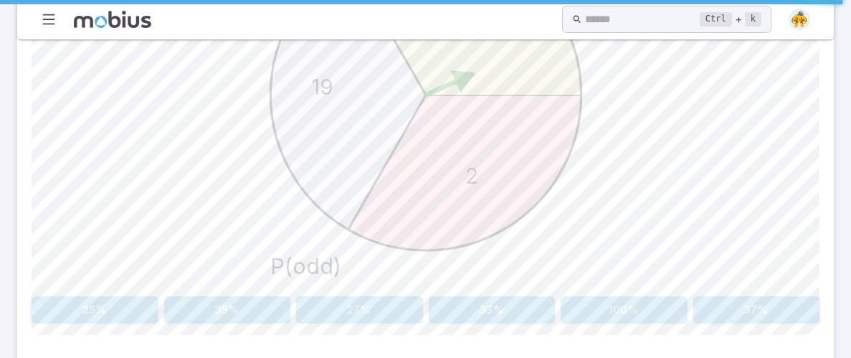
scroll to position [550, 0]
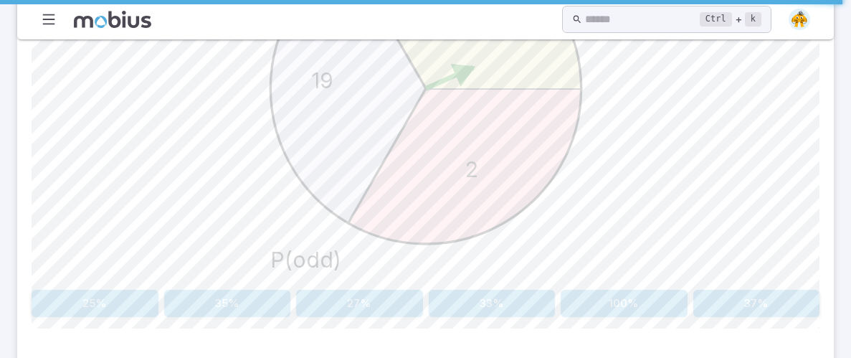
click at [480, 305] on button "33%" at bounding box center [492, 303] width 127 height 27
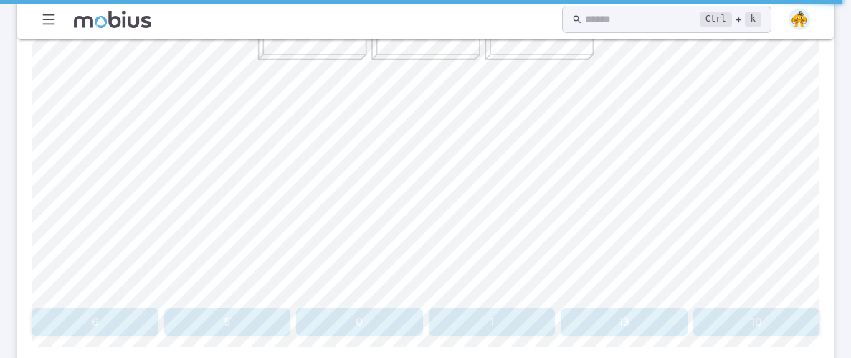
scroll to position [625, 0]
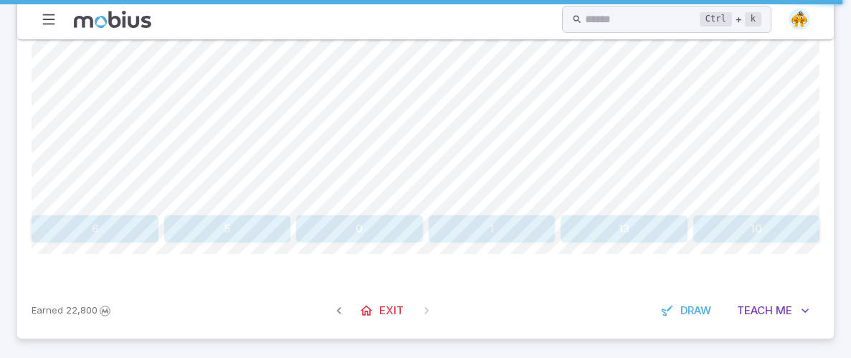
click at [123, 220] on button "6" at bounding box center [95, 228] width 127 height 27
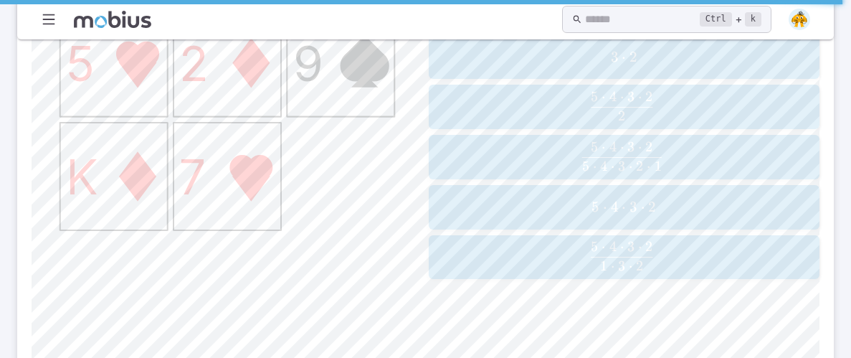
scroll to position [491, 0]
click at [588, 211] on span "5 ⋅ 4 ⋅ 3 ⋅ 2" at bounding box center [624, 206] width 382 height 18
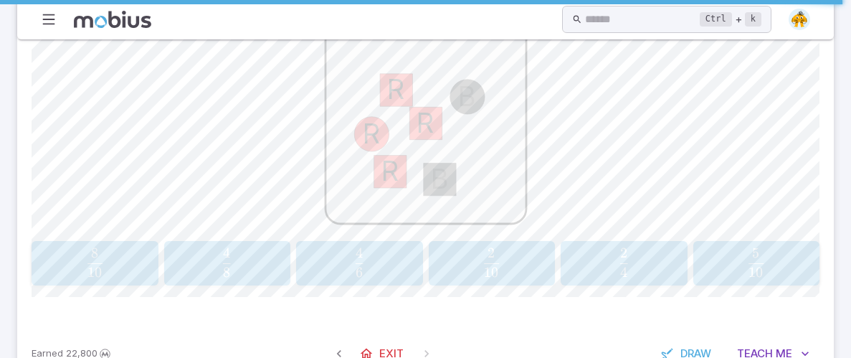
scroll to position [457, 0]
click at [391, 277] on div "4 6 \frac{4}{6} 6 4 ​" at bounding box center [359, 262] width 118 height 33
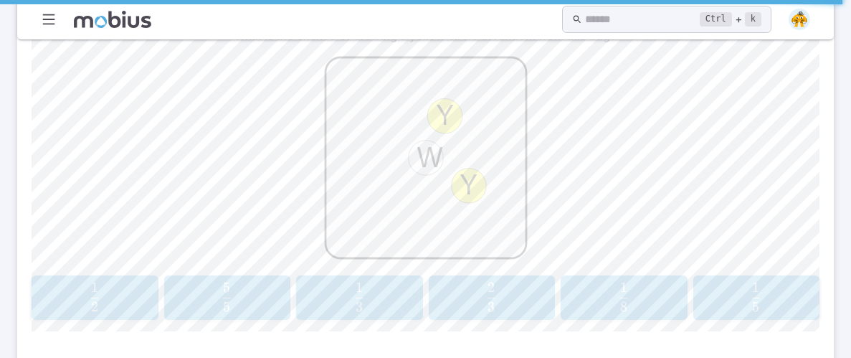
scroll to position [435, 0]
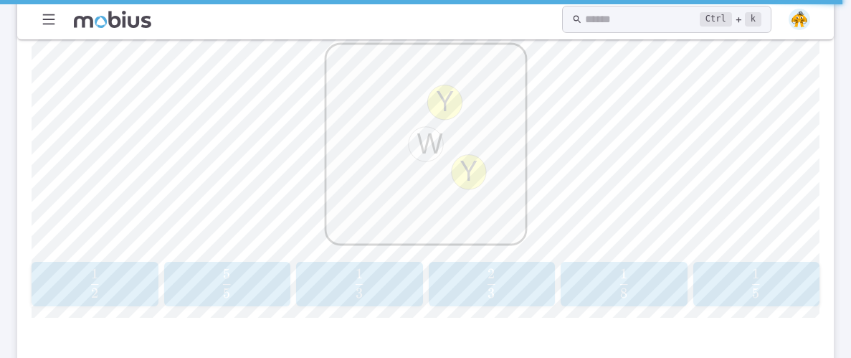
click at [529, 286] on span "3 2 ​" at bounding box center [490, 283] width 109 height 29
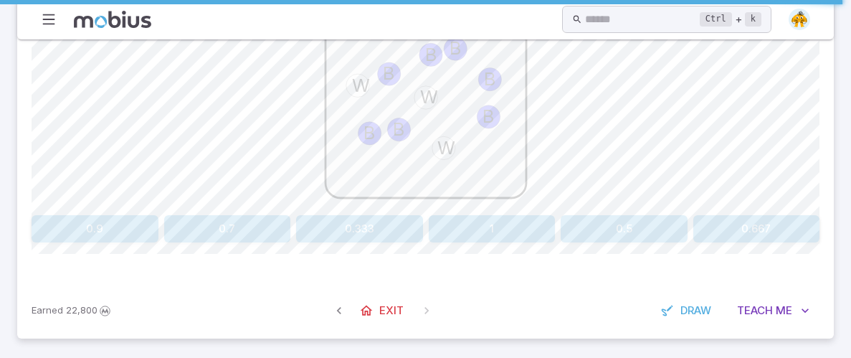
scroll to position [480, 0]
click at [216, 219] on button "0.7" at bounding box center [227, 229] width 127 height 27
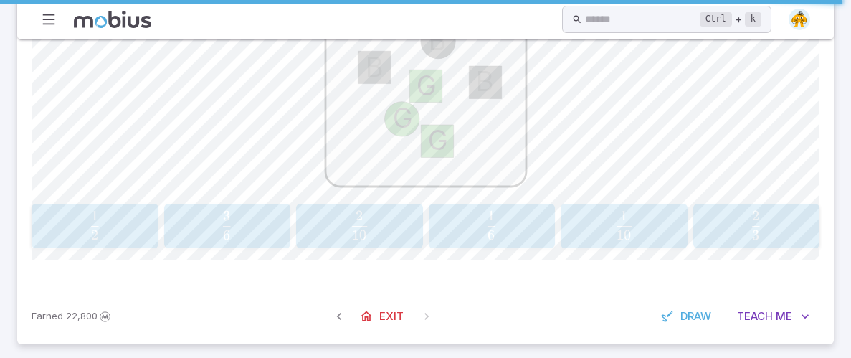
scroll to position [499, 0]
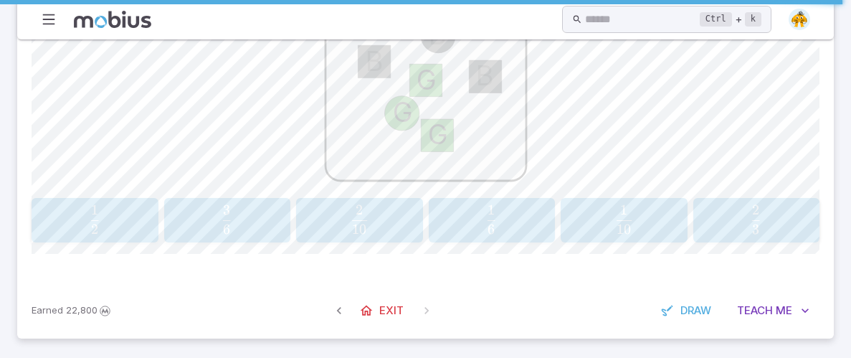
click at [487, 211] on span "6 1 ​" at bounding box center [491, 219] width 11 height 17
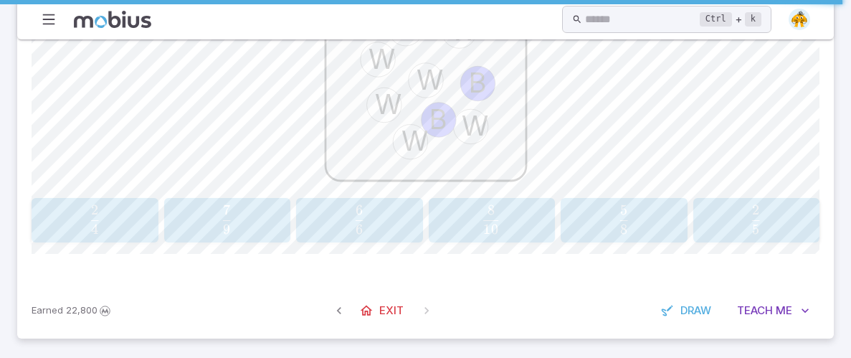
click at [274, 214] on span "9 7 ​" at bounding box center [226, 219] width 109 height 29
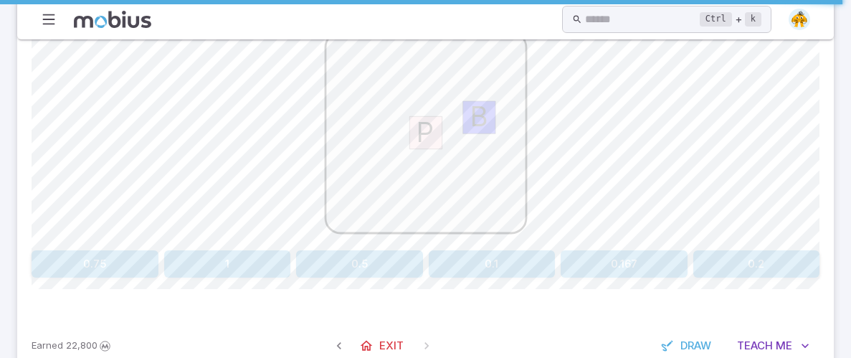
scroll to position [449, 0]
click at [366, 262] on button "0.5" at bounding box center [359, 261] width 127 height 27
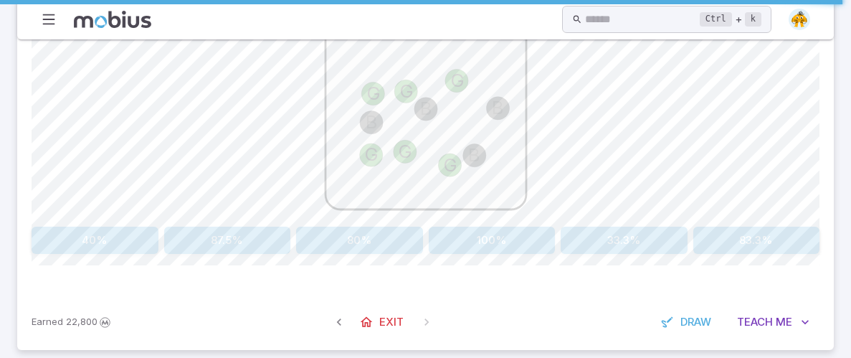
scroll to position [482, 0]
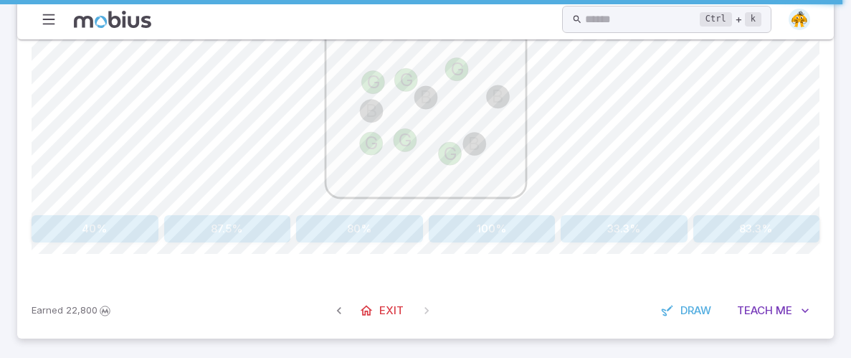
click at [77, 224] on button "40%" at bounding box center [95, 228] width 127 height 27
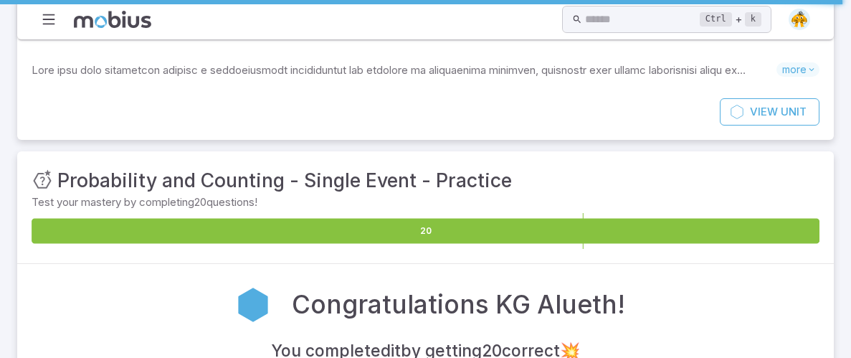
scroll to position [221, 0]
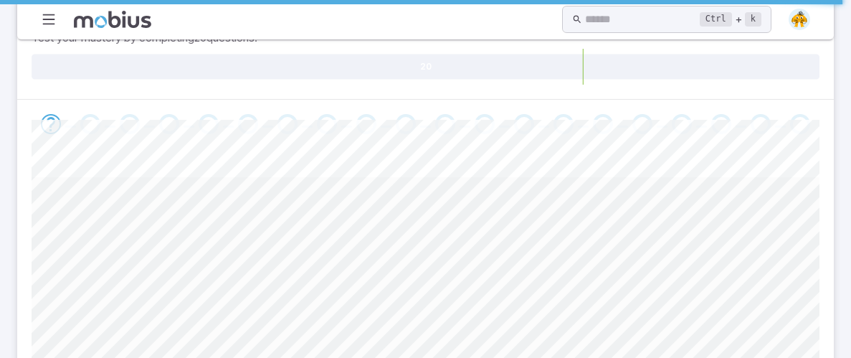
scroll to position [201, 0]
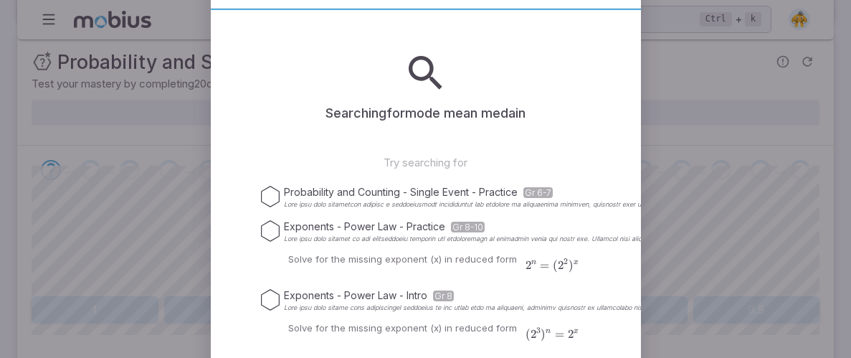
type input "mode mean medain"
click at [429, 83] on icon "Suggestions" at bounding box center [426, 73] width 46 height 46
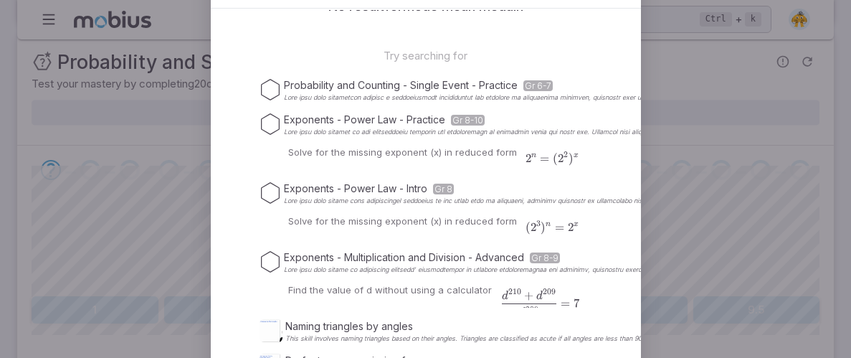
scroll to position [262, 0]
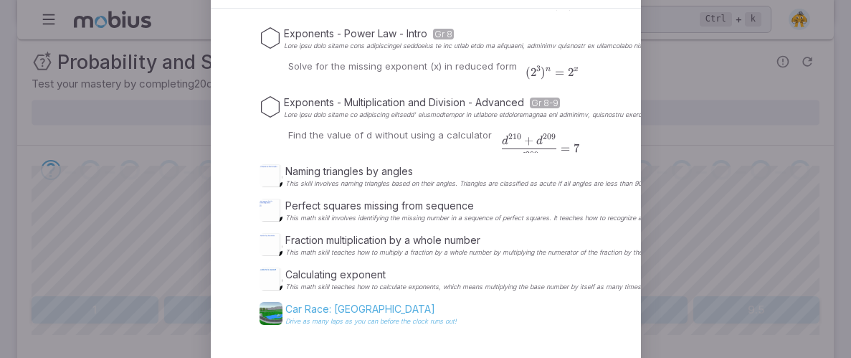
click at [364, 302] on p "Car Race: [GEOGRAPHIC_DATA]" at bounding box center [370, 309] width 171 height 14
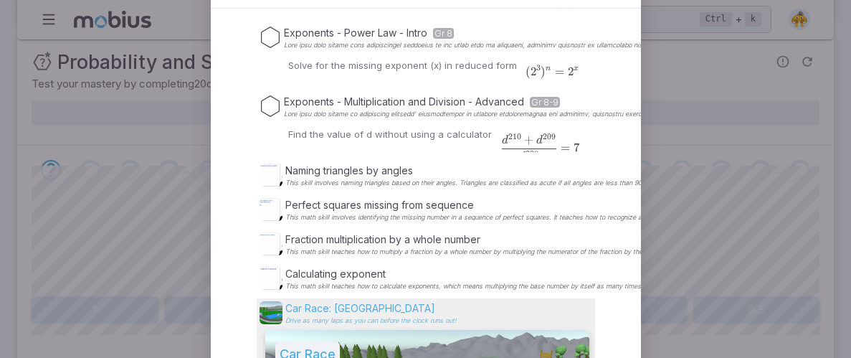
scroll to position [510, 0]
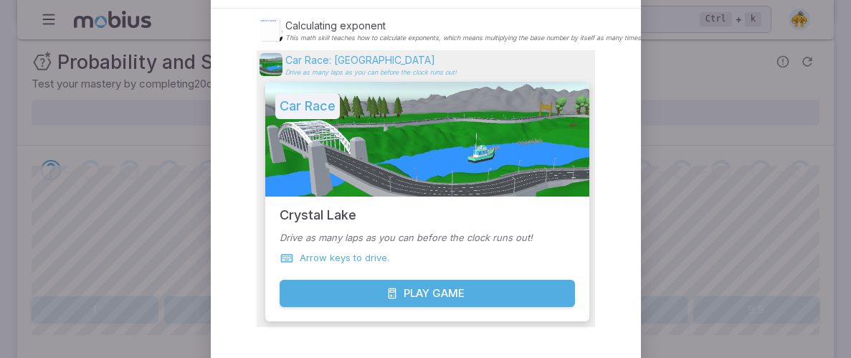
click at [364, 301] on button "Play Game" at bounding box center [427, 293] width 295 height 27
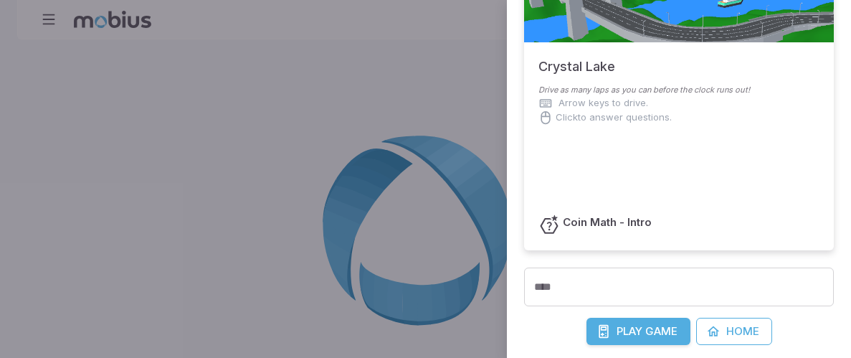
scroll to position [125, 0]
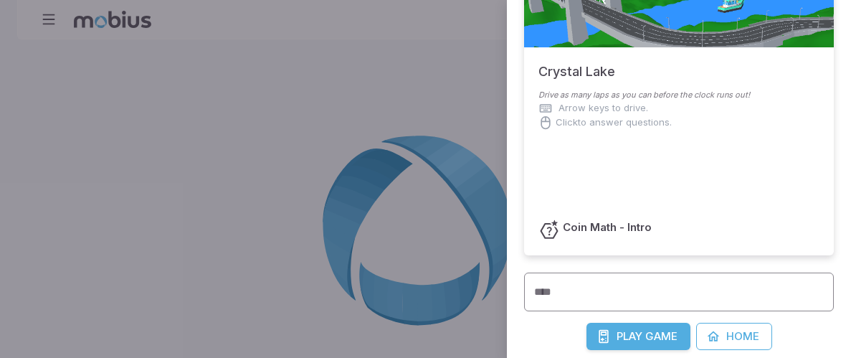
click at [669, 252] on div "Coin Math - Intro" at bounding box center [679, 196] width 310 height 117
click at [633, 295] on input "****" at bounding box center [679, 291] width 310 height 39
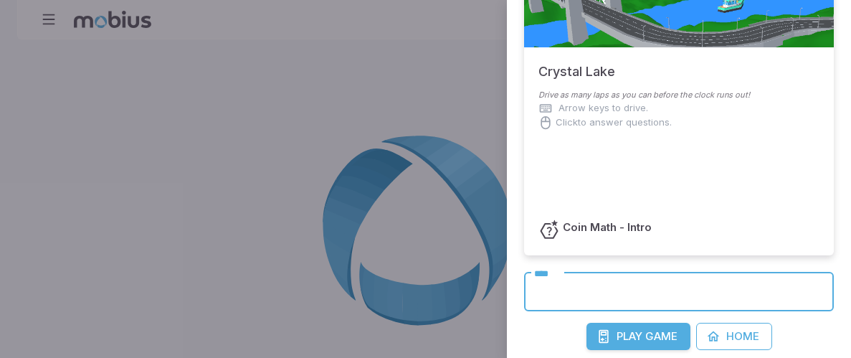
scroll to position [163, 0]
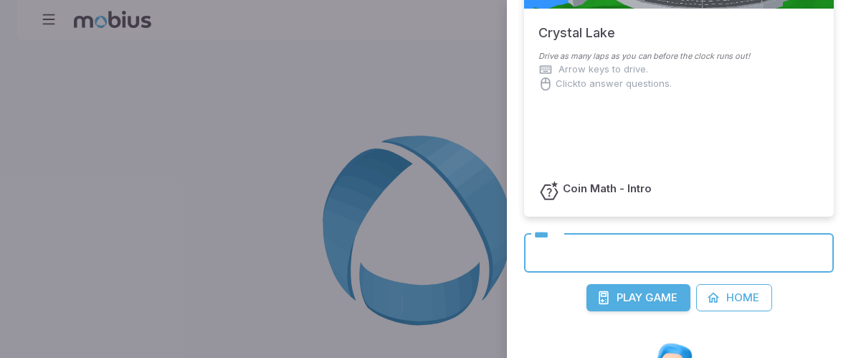
click at [633, 295] on span "Play" at bounding box center [629, 298] width 26 height 16
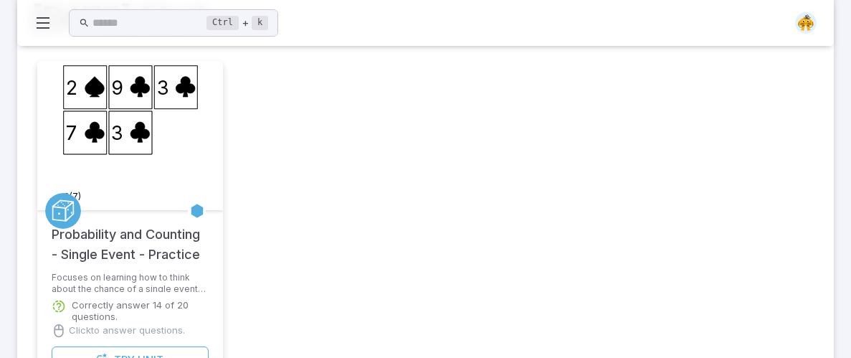
scroll to position [242, 0]
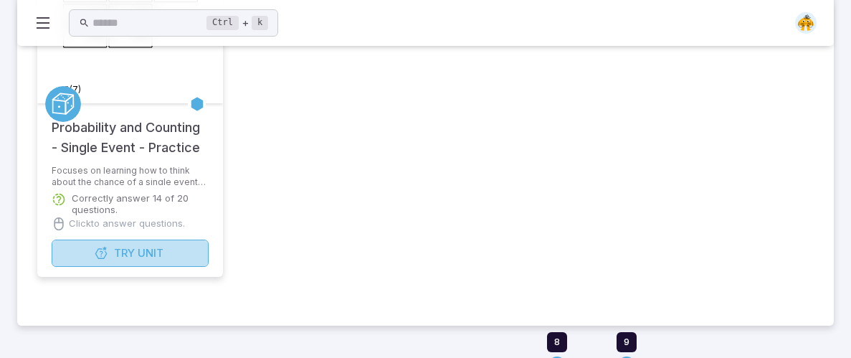
click at [124, 259] on span "Try" at bounding box center [124, 253] width 21 height 16
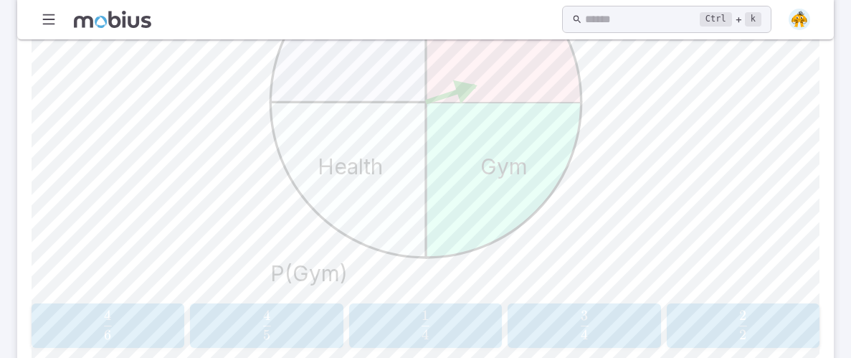
scroll to position [642, 0]
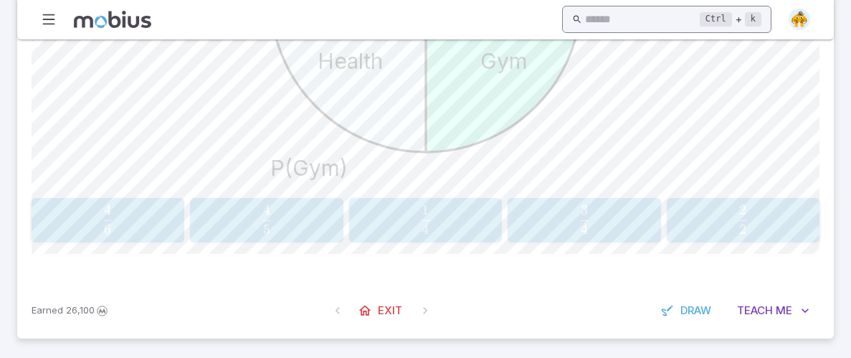
click at [599, 22] on input "text" at bounding box center [642, 20] width 115 height 28
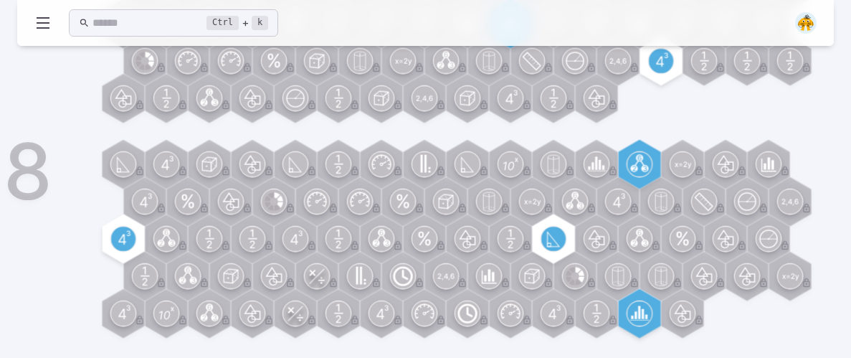
scroll to position [717, 0]
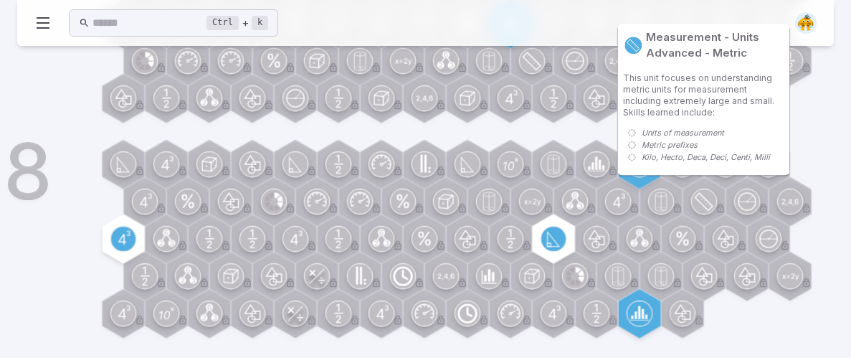
drag, startPoint x: 703, startPoint y: 247, endPoint x: 639, endPoint y: 108, distance: 153.0
click at [631, 107] on p "This unit focuses on understanding metric units for measurement including extre…" at bounding box center [703, 95] width 161 height 46
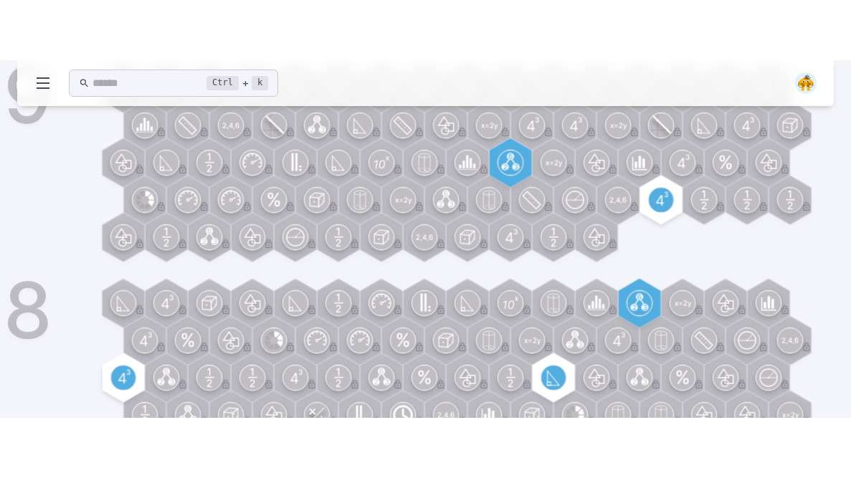
scroll to position [283, 0]
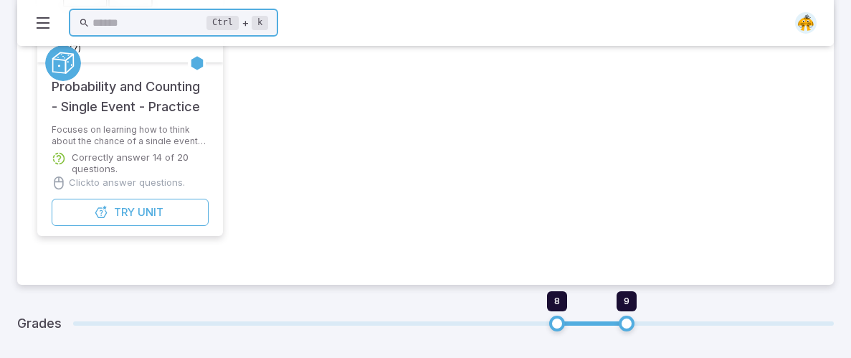
click at [194, 21] on input "text" at bounding box center [149, 23] width 115 height 28
click at [93, 29] on input "text" at bounding box center [149, 23] width 115 height 28
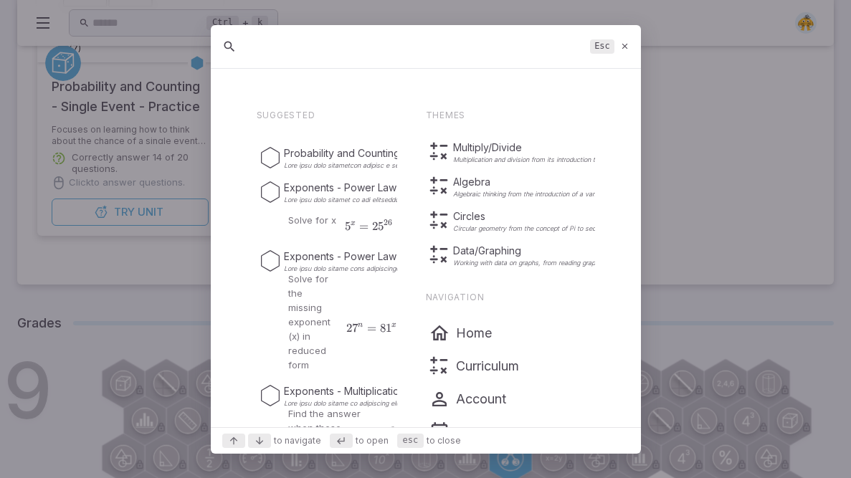
click at [621, 43] on icon at bounding box center [624, 46] width 9 height 11
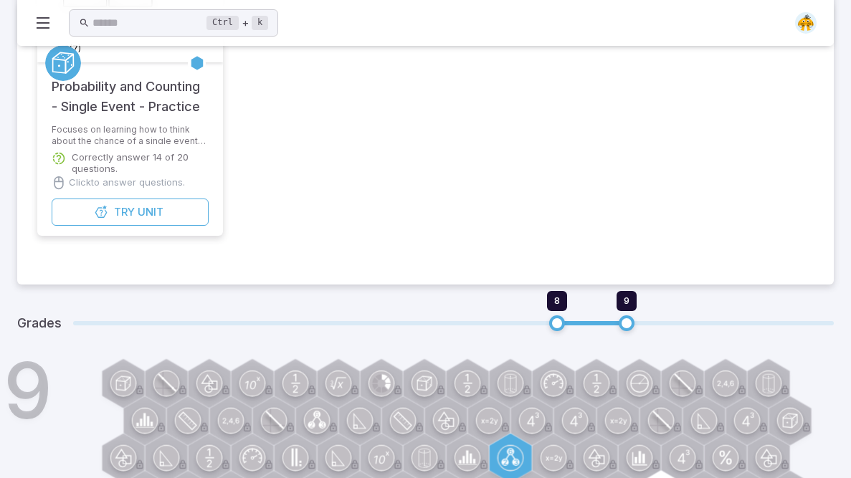
click at [621, 43] on div "Ctrl + k ​" at bounding box center [425, 23] width 816 height 46
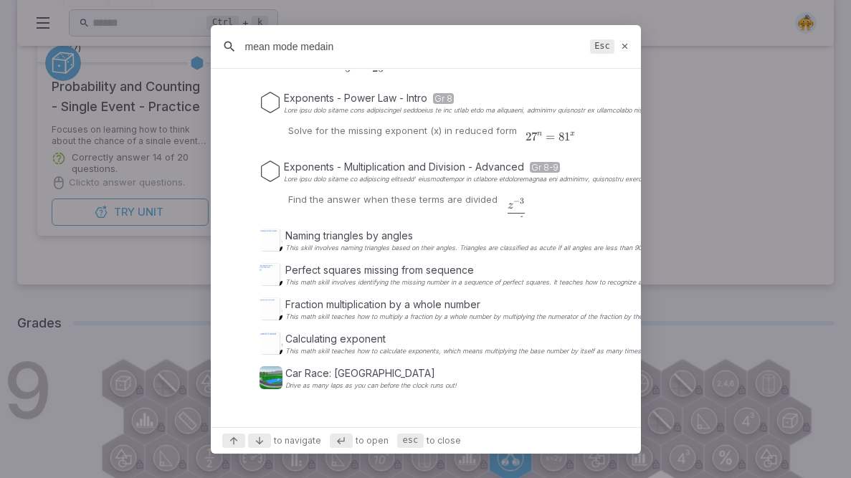
scroll to position [262, 0]
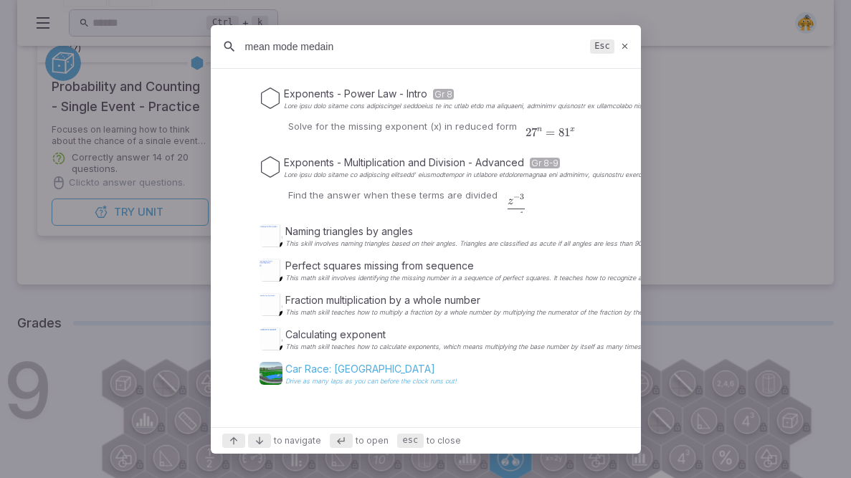
type input "mean mode medain"
click at [309, 357] on p "Car Race: Crystal Lake" at bounding box center [370, 369] width 171 height 14
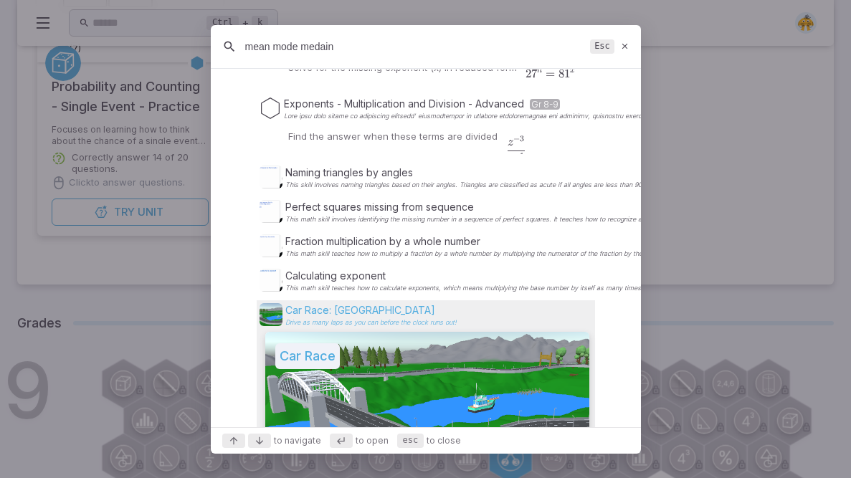
scroll to position [510, 0]
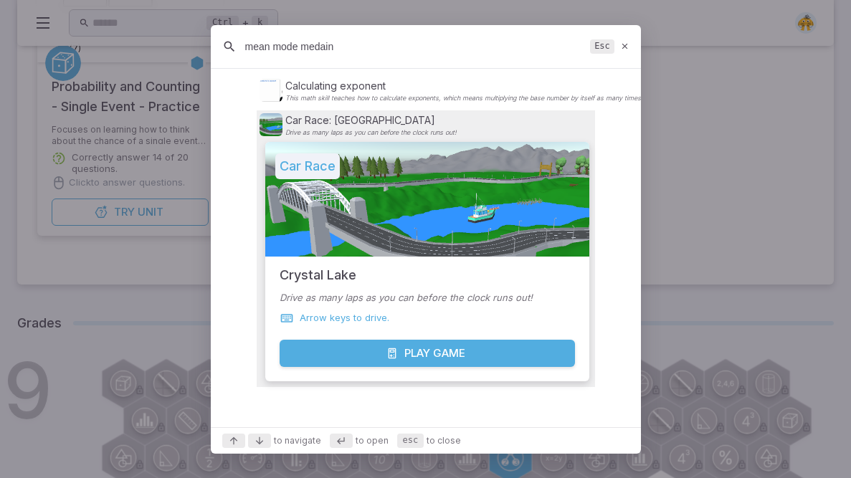
click at [381, 354] on button "Play Game" at bounding box center [427, 353] width 295 height 27
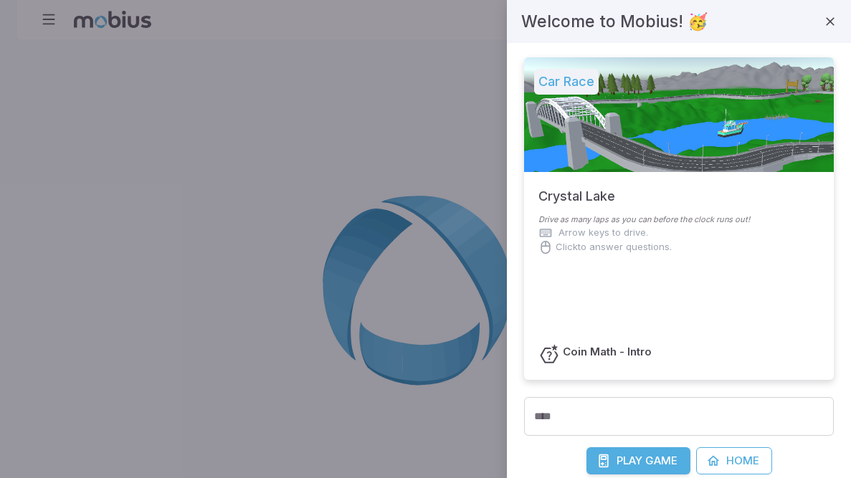
click at [636, 357] on span "Play" at bounding box center [629, 461] width 26 height 16
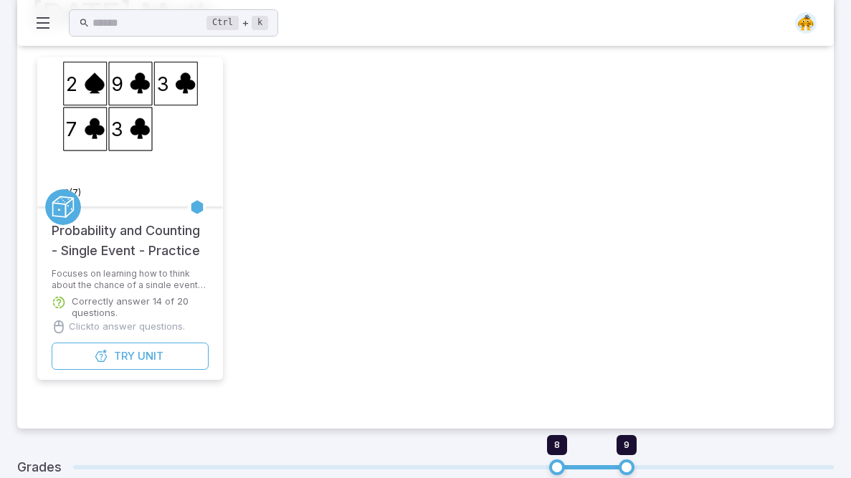
scroll to position [253, 0]
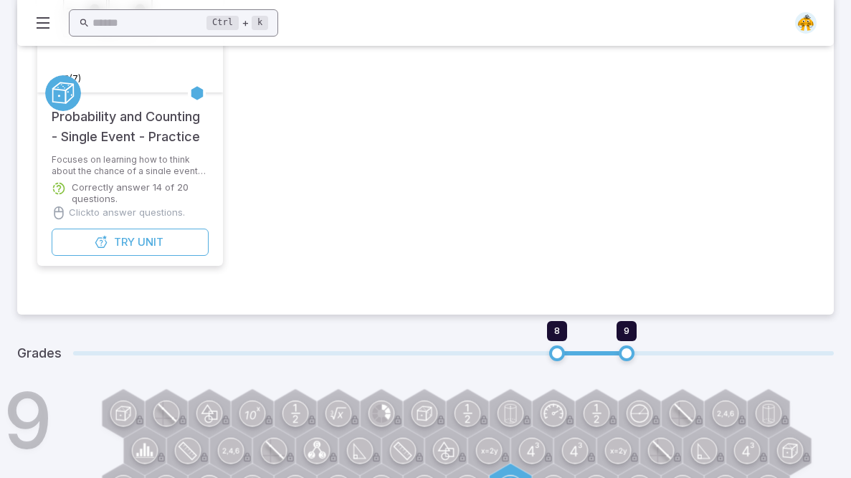
click at [207, 15] on input "text" at bounding box center [149, 23] width 115 height 28
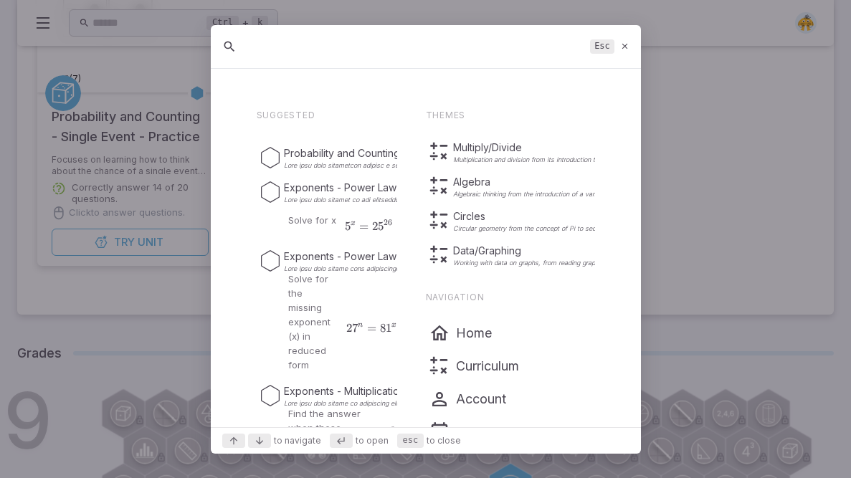
click at [267, 46] on input "text" at bounding box center [414, 47] width 339 height 26
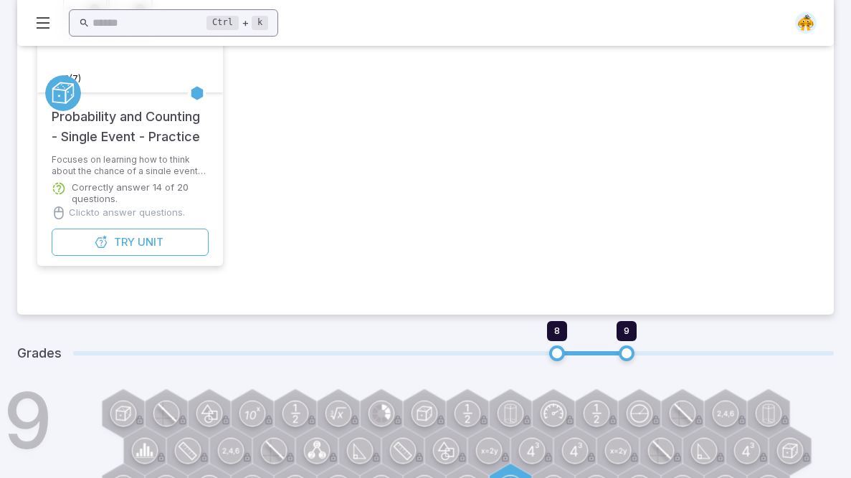
click at [199, 20] on input "text" at bounding box center [149, 23] width 115 height 28
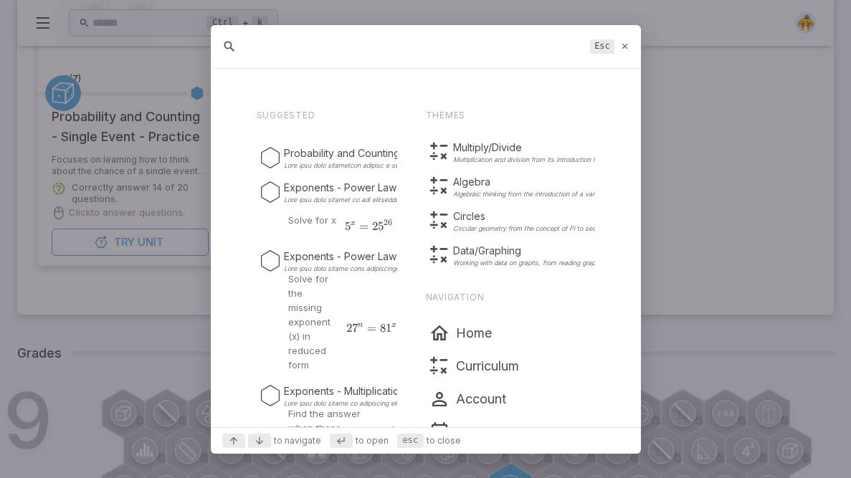
click at [229, 95] on div "Suggested Probability and Counting - Single Event - Practice Gr 6-7 Try Unit Ex…" at bounding box center [426, 248] width 430 height 357
click at [264, 357] on kbd at bounding box center [259, 441] width 23 height 14
click at [489, 52] on input "text" at bounding box center [414, 47] width 339 height 26
click at [487, 156] on p "Multiplication and division from its introduction to advanced use" at bounding box center [547, 159] width 189 height 7
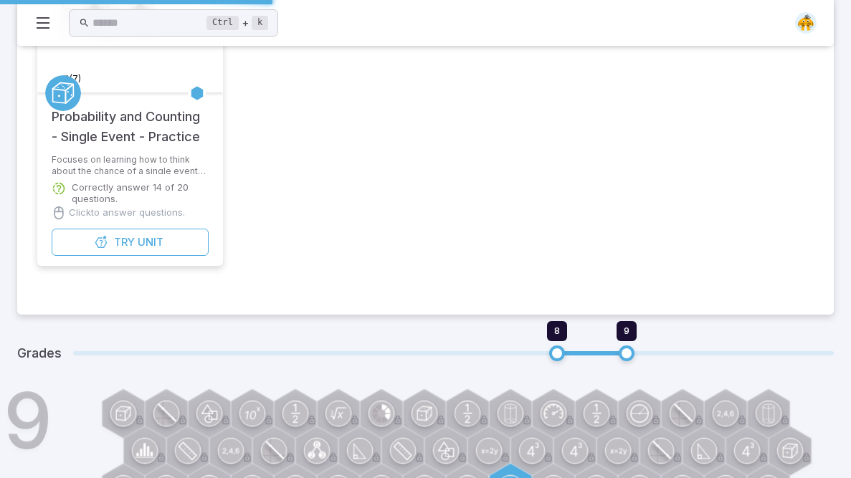
scroll to position [596, 0]
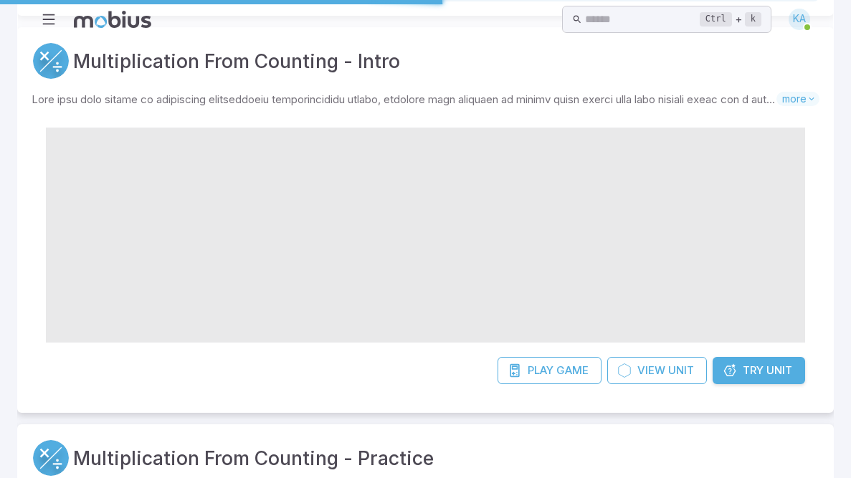
click at [161, 35] on div "Home Math Grade 1 Grade 2 Grade 3 Grade 4 Grade 5 Grade 6 Grade 7 Grade 8 Grade…" at bounding box center [425, 19] width 816 height 39
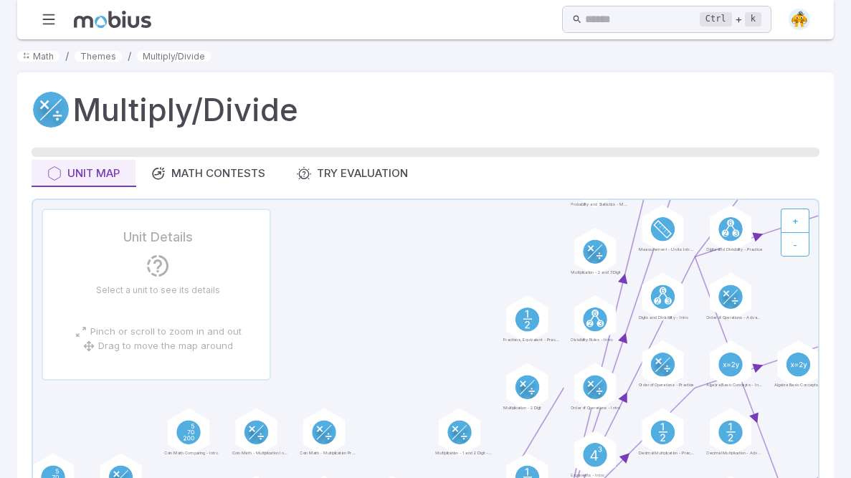
scroll to position [14, 0]
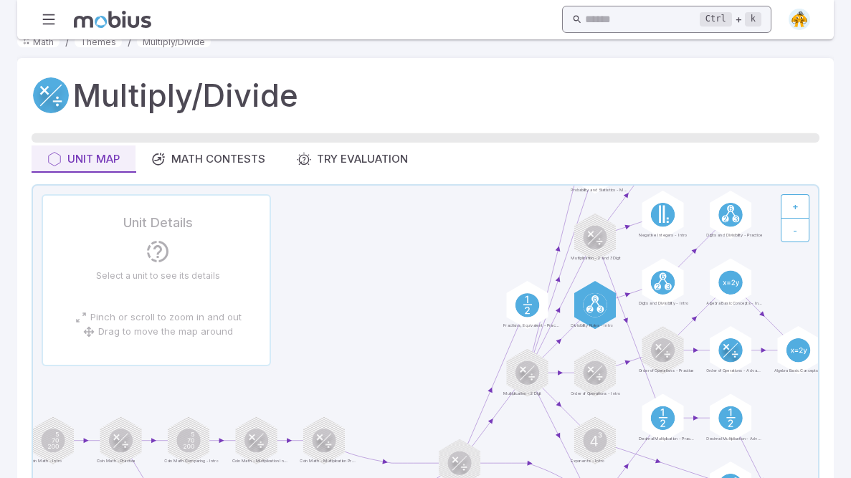
click at [585, 17] on input "text" at bounding box center [642, 20] width 115 height 28
click at [641, 29] on input "text" at bounding box center [642, 20] width 115 height 28
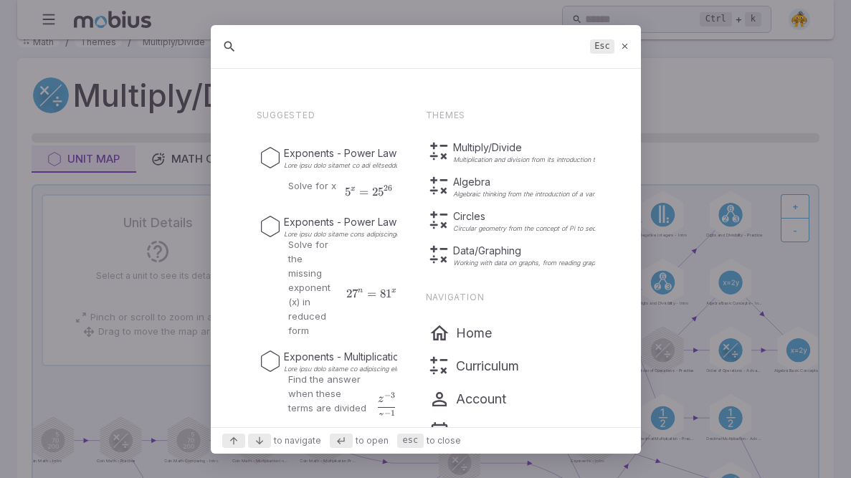
click at [624, 52] on div "Esc" at bounding box center [426, 47] width 430 height 44
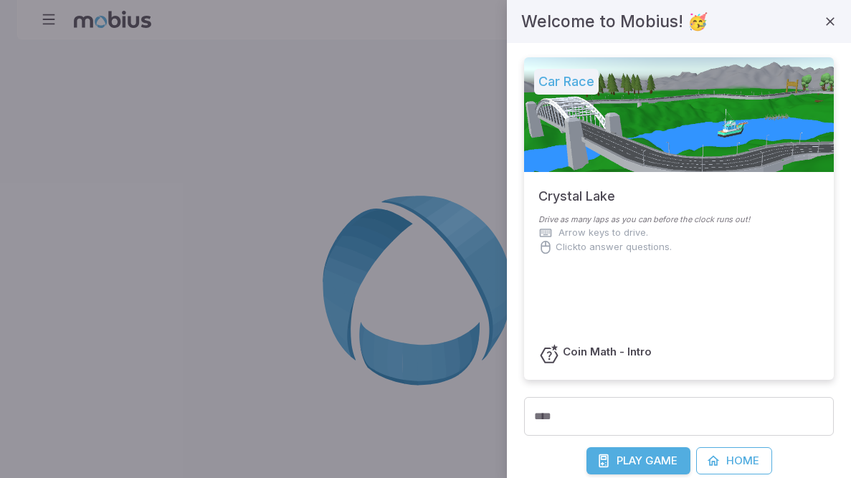
click at [650, 357] on span "Game" at bounding box center [661, 461] width 32 height 16
click at [648, 459] on span "Game" at bounding box center [661, 461] width 32 height 16
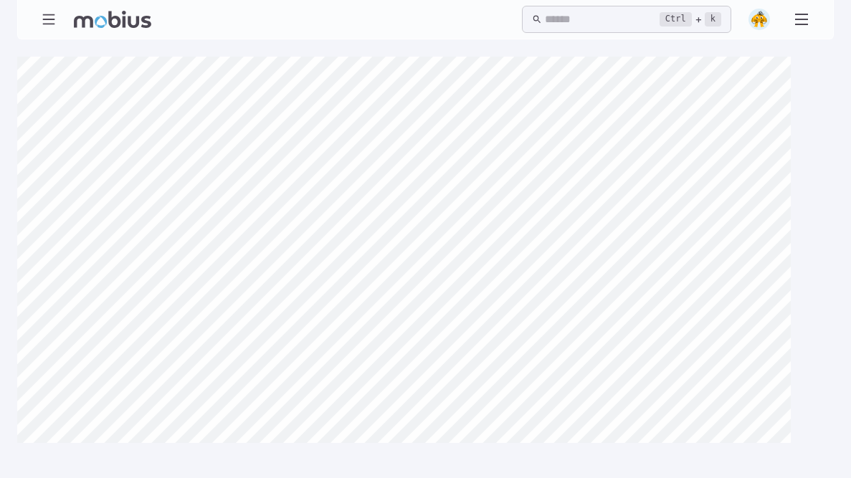
click at [0, 138] on main "Canvas actions 100 % Exit zen mode" at bounding box center [425, 258] width 851 height 439
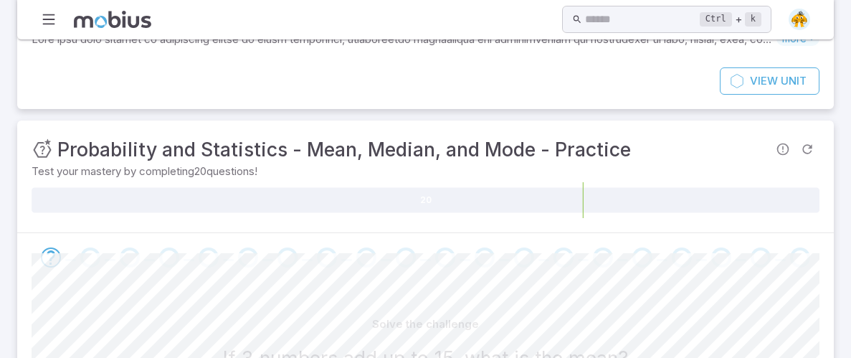
scroll to position [302, 0]
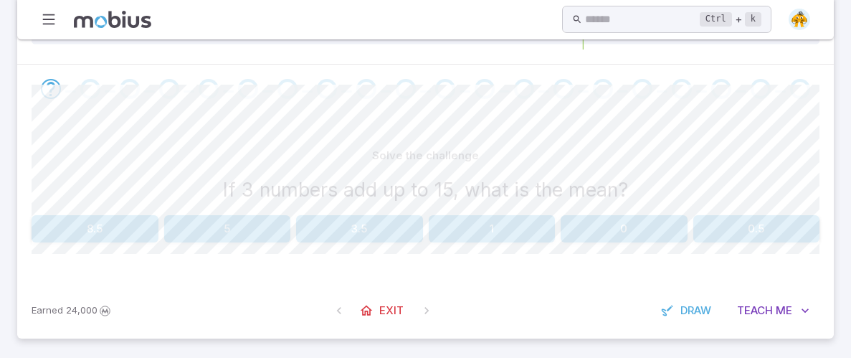
click at [241, 234] on button "5" at bounding box center [227, 228] width 127 height 27
click at [363, 237] on button "15" at bounding box center [359, 228] width 127 height 27
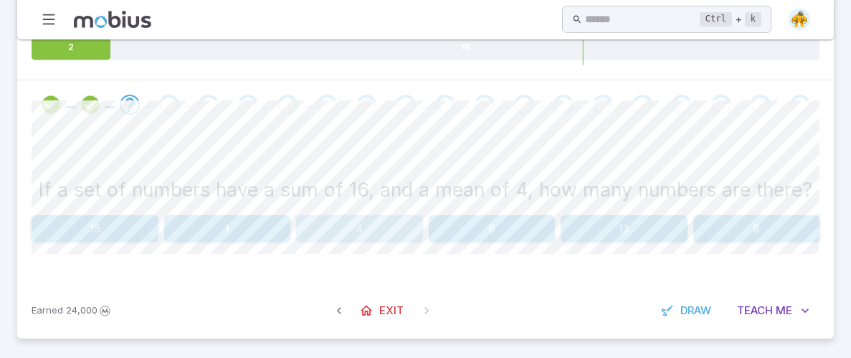
click at [363, 237] on button "4" at bounding box center [359, 228] width 127 height 27
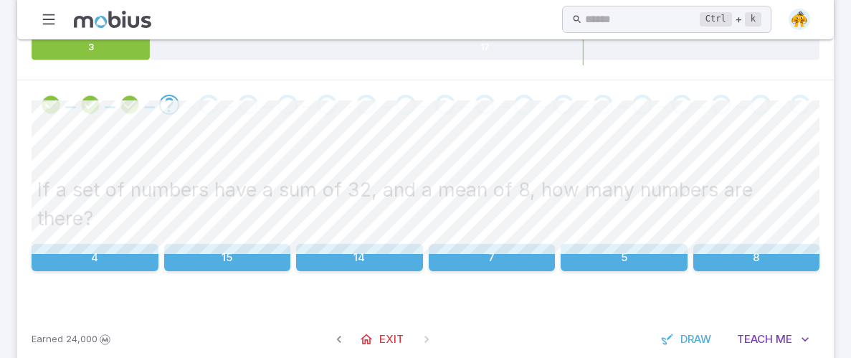
click at [101, 244] on button "4" at bounding box center [95, 257] width 127 height 27
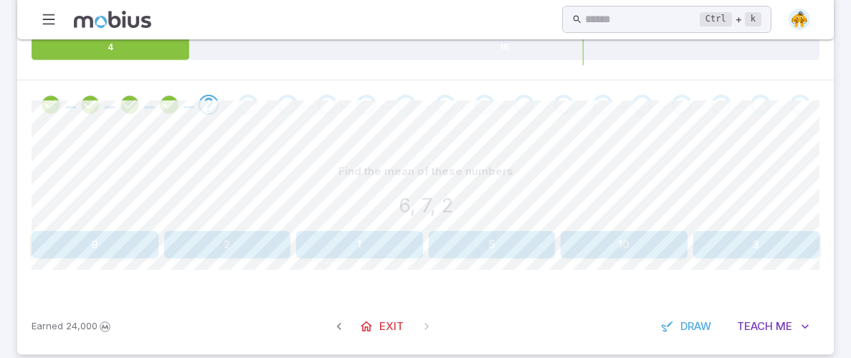
click at [463, 247] on button "5" at bounding box center [492, 244] width 127 height 27
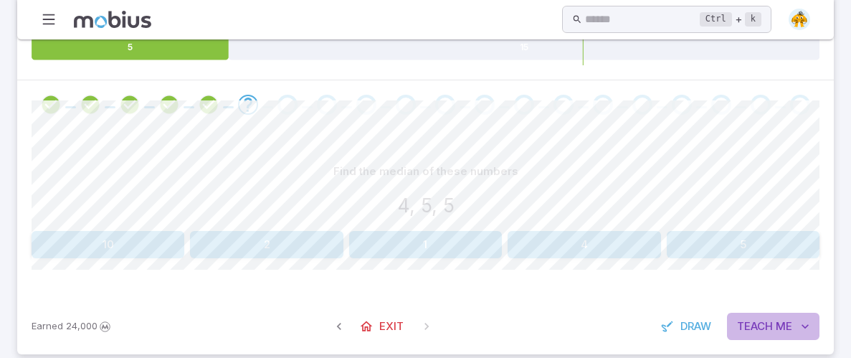
click at [776, 333] on span "Me" at bounding box center [784, 326] width 16 height 16
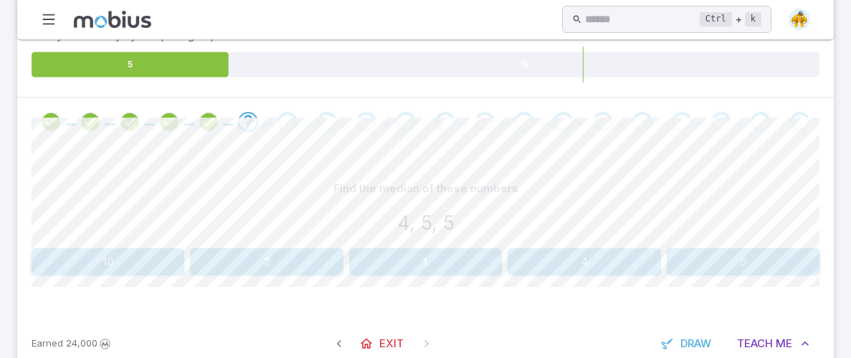
scroll to position [271, 0]
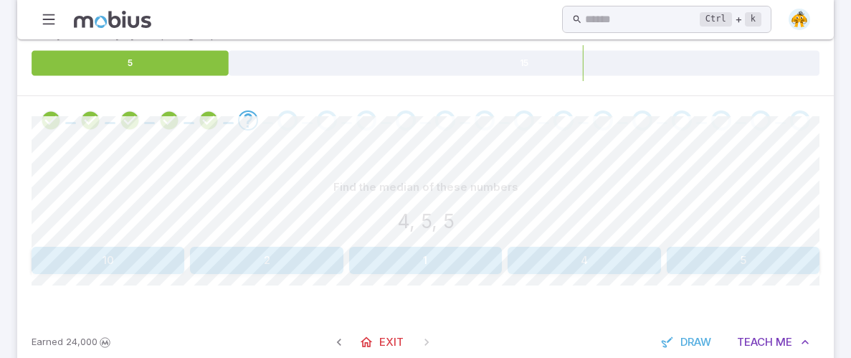
click at [729, 257] on button "5" at bounding box center [743, 260] width 153 height 27
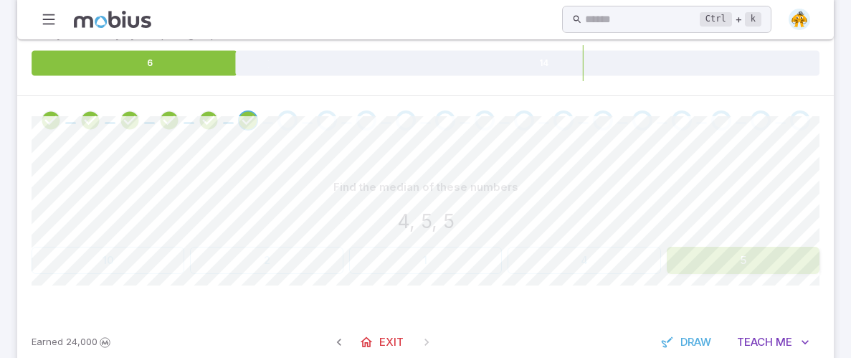
scroll to position [302, 0]
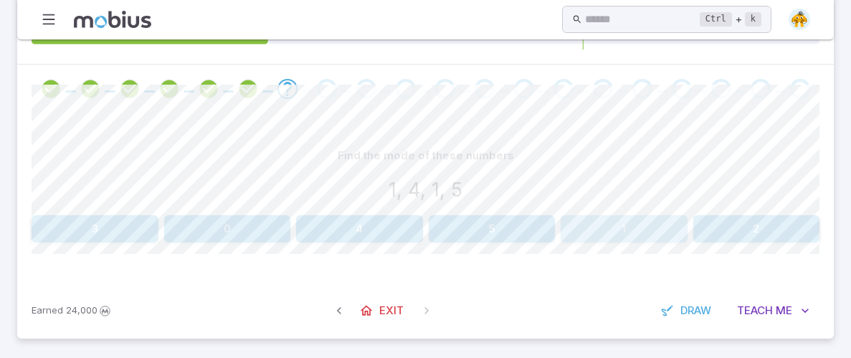
click at [635, 224] on button "1" at bounding box center [623, 228] width 127 height 27
click at [733, 227] on button "8" at bounding box center [756, 228] width 127 height 27
click at [733, 227] on button "6" at bounding box center [756, 228] width 127 height 27
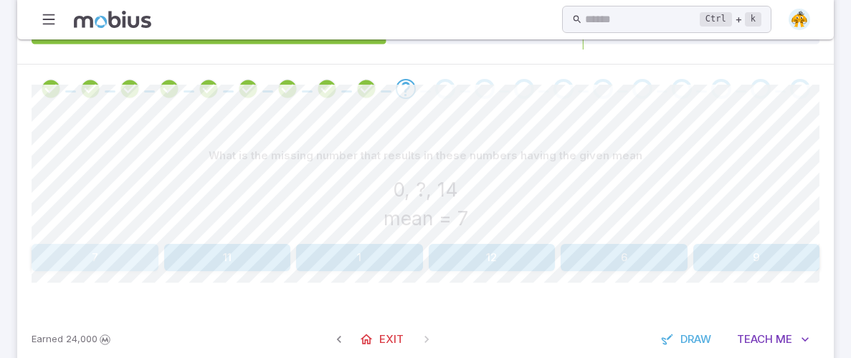
click at [92, 264] on button "7" at bounding box center [95, 257] width 127 height 27
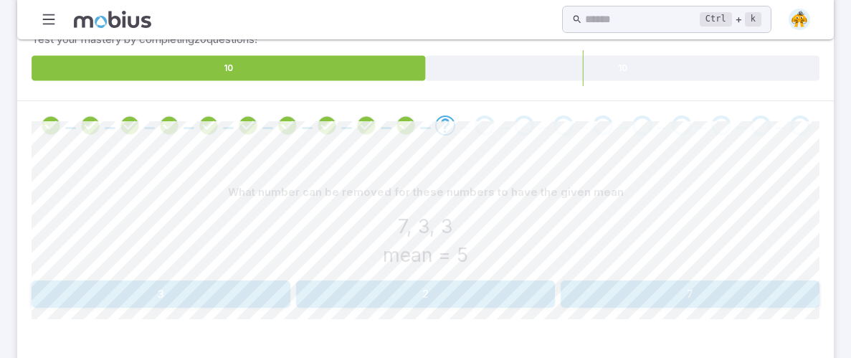
scroll to position [261, 0]
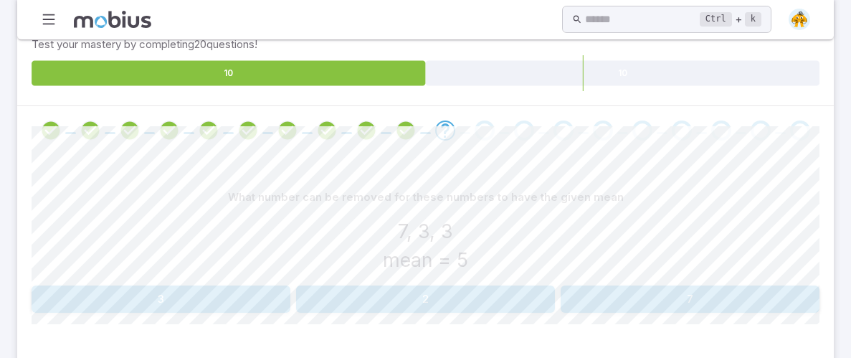
click at [0, 313] on section "Probability and Statistics - Mean, Median, and Mode - Practice Skills you will …" at bounding box center [425, 104] width 851 height 650
